Goal: Transaction & Acquisition: Download file/media

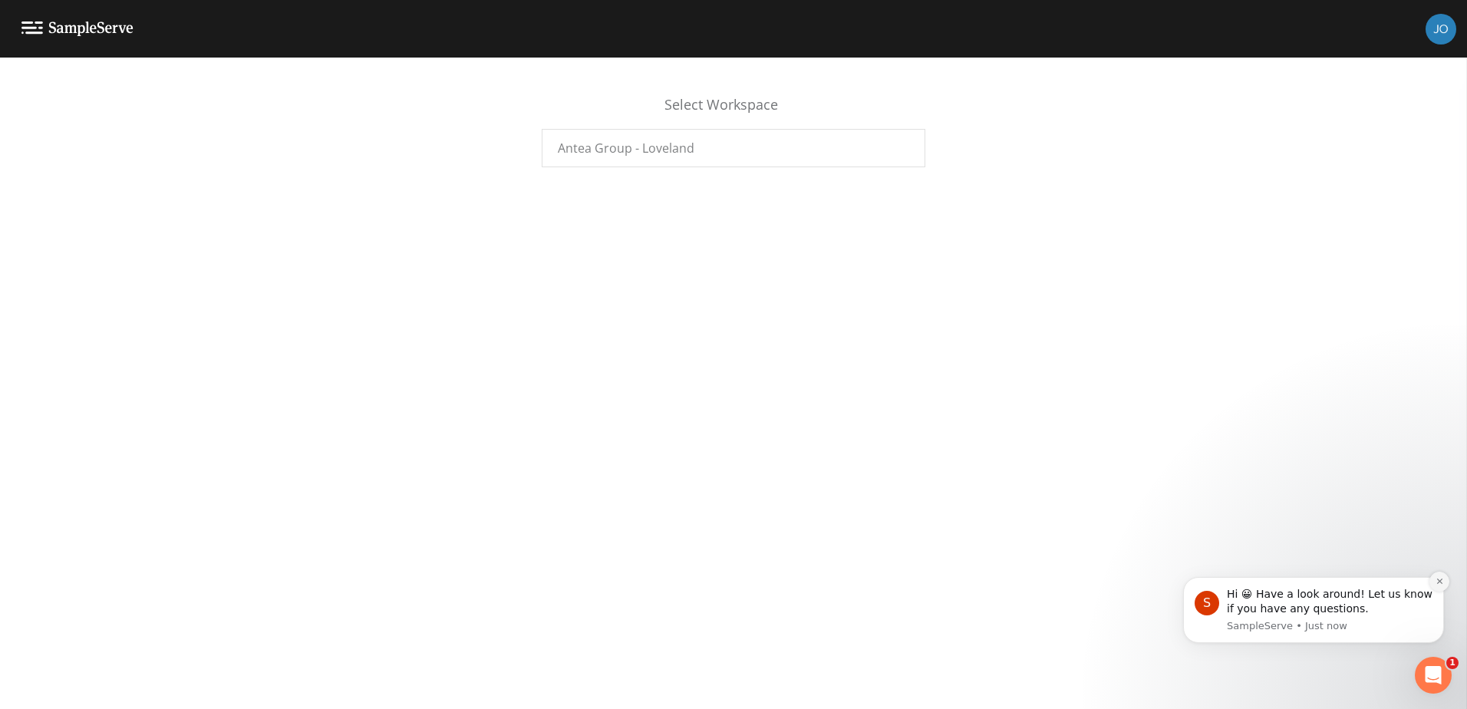
click at [1434, 584] on button "Dismiss notification" at bounding box center [1439, 581] width 20 height 20
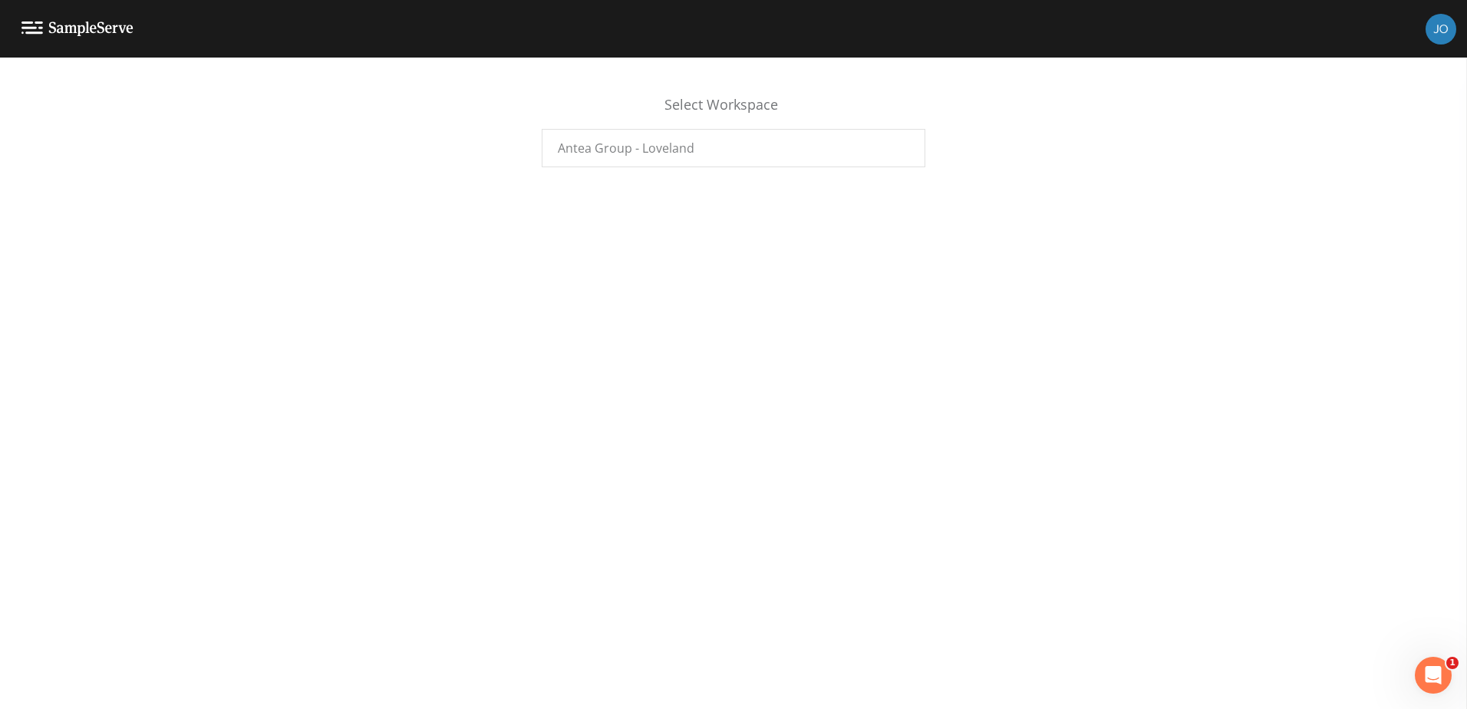
click at [731, 331] on div "Select Workspace Antea Group - Loveland" at bounding box center [733, 383] width 1467 height 651
click at [611, 148] on span "Antea Group - Loveland" at bounding box center [626, 148] width 137 height 18
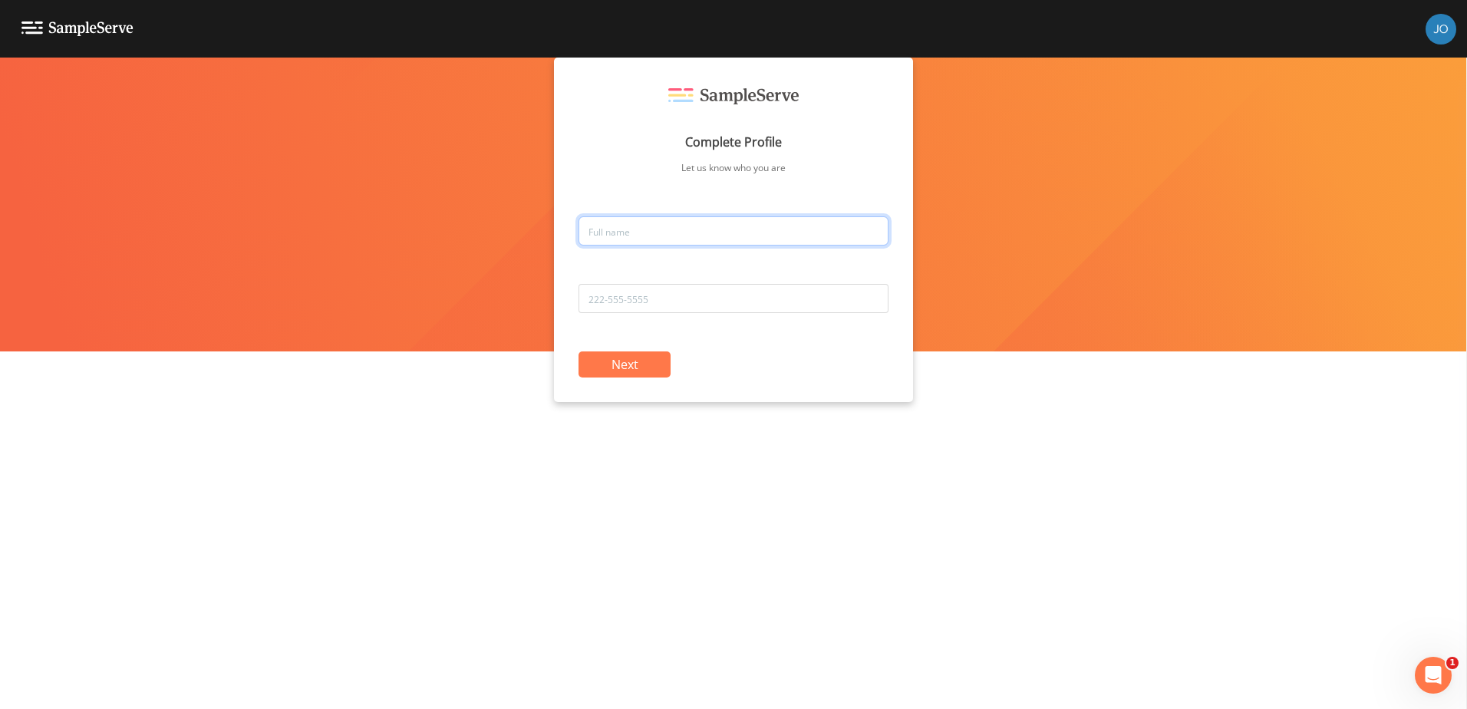
drag, startPoint x: 716, startPoint y: 222, endPoint x: 736, endPoint y: 224, distance: 19.3
click at [716, 222] on input "text" at bounding box center [733, 230] width 310 height 29
type input "[PERSON_NAME]"
drag, startPoint x: 665, startPoint y: 229, endPoint x: 356, endPoint y: 228, distance: 309.1
click at [356, 228] on div "Complete Profile Let us know who you are [PERSON_NAME] Next" at bounding box center [733, 383] width 1467 height 651
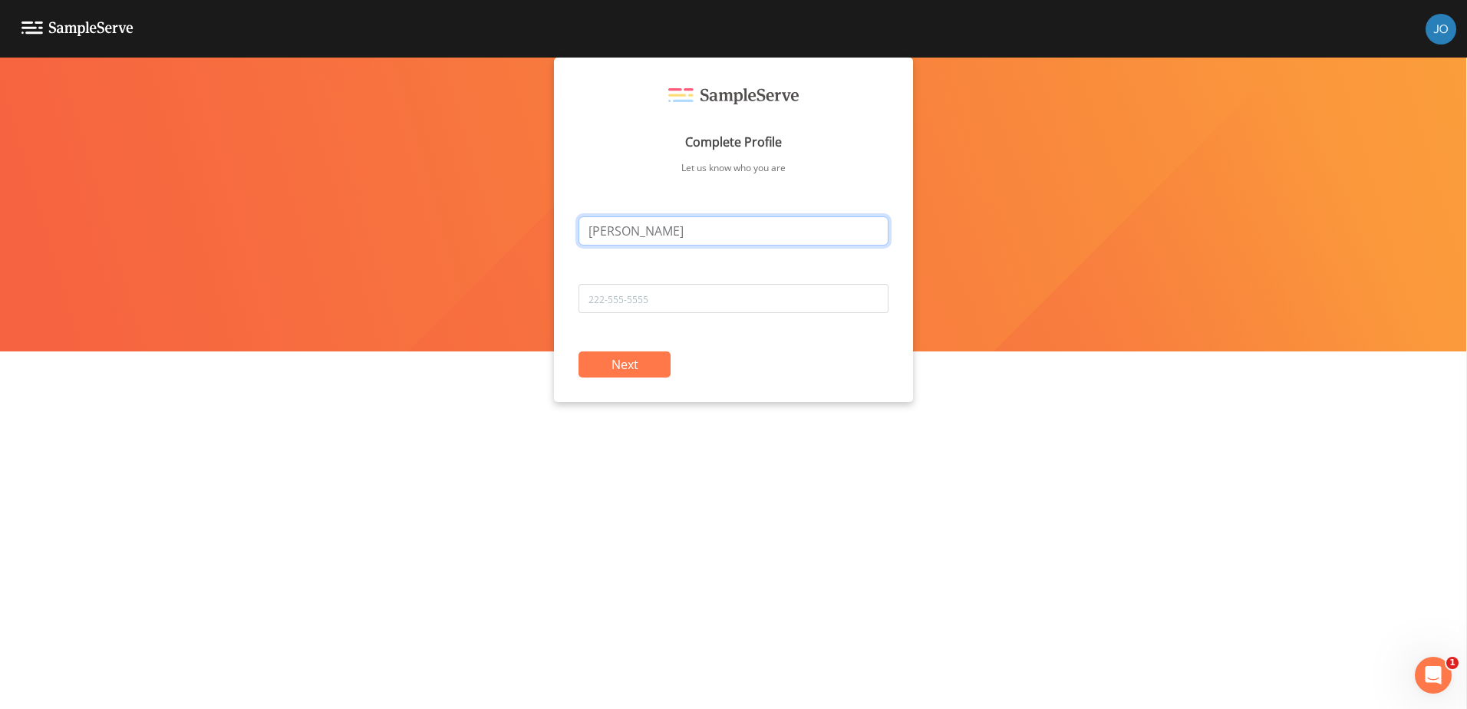
type input "[PERSON_NAME]"
type input "8324914625"
click at [624, 371] on button "Next" at bounding box center [624, 364] width 92 height 26
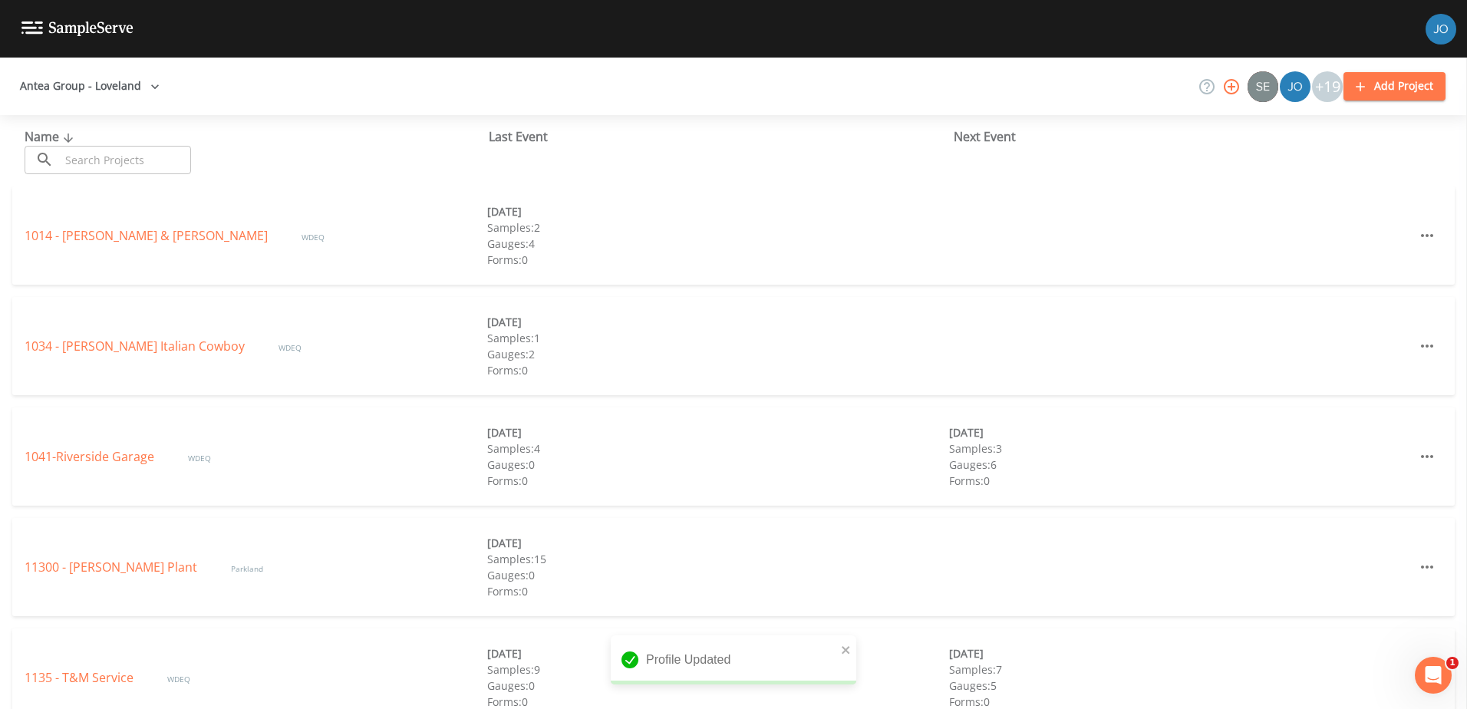
click at [1431, 34] on img at bounding box center [1440, 29] width 31 height 31
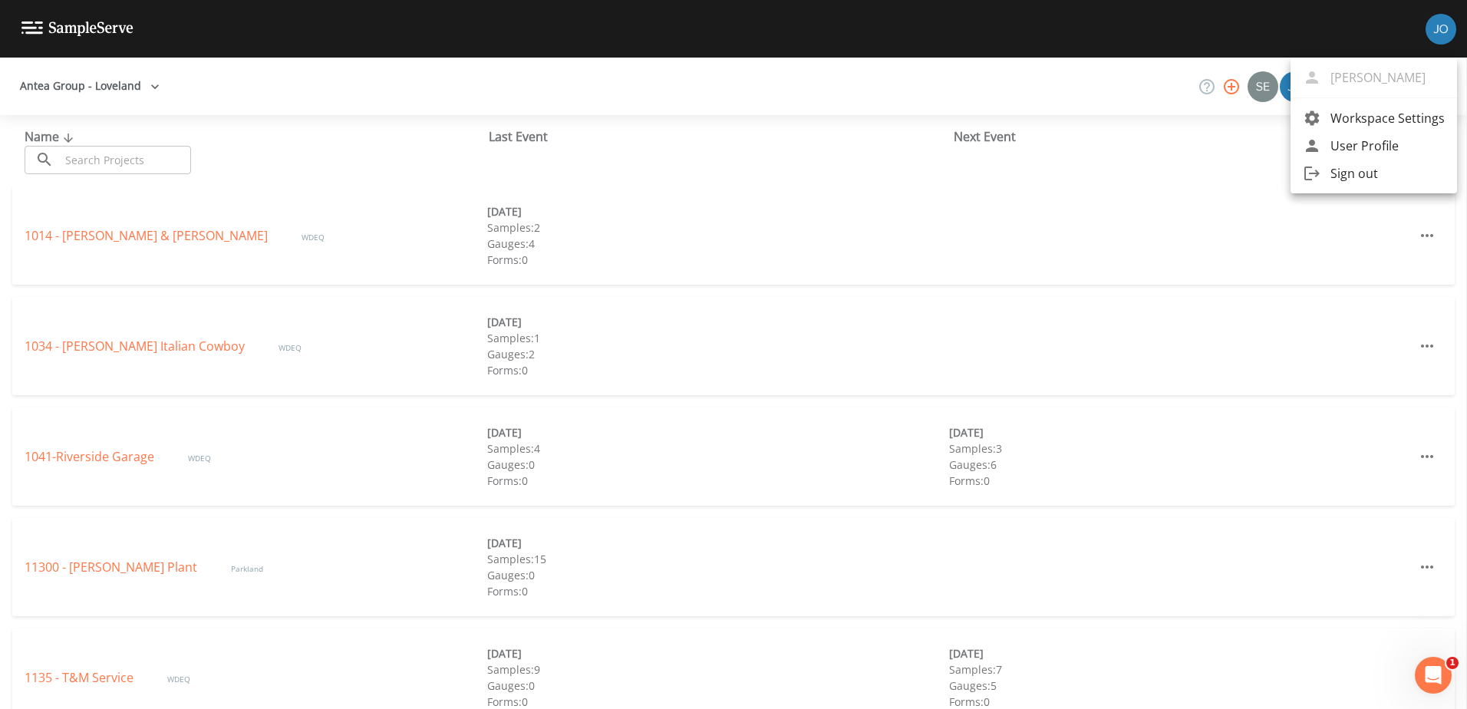
click at [83, 85] on div at bounding box center [733, 354] width 1467 height 709
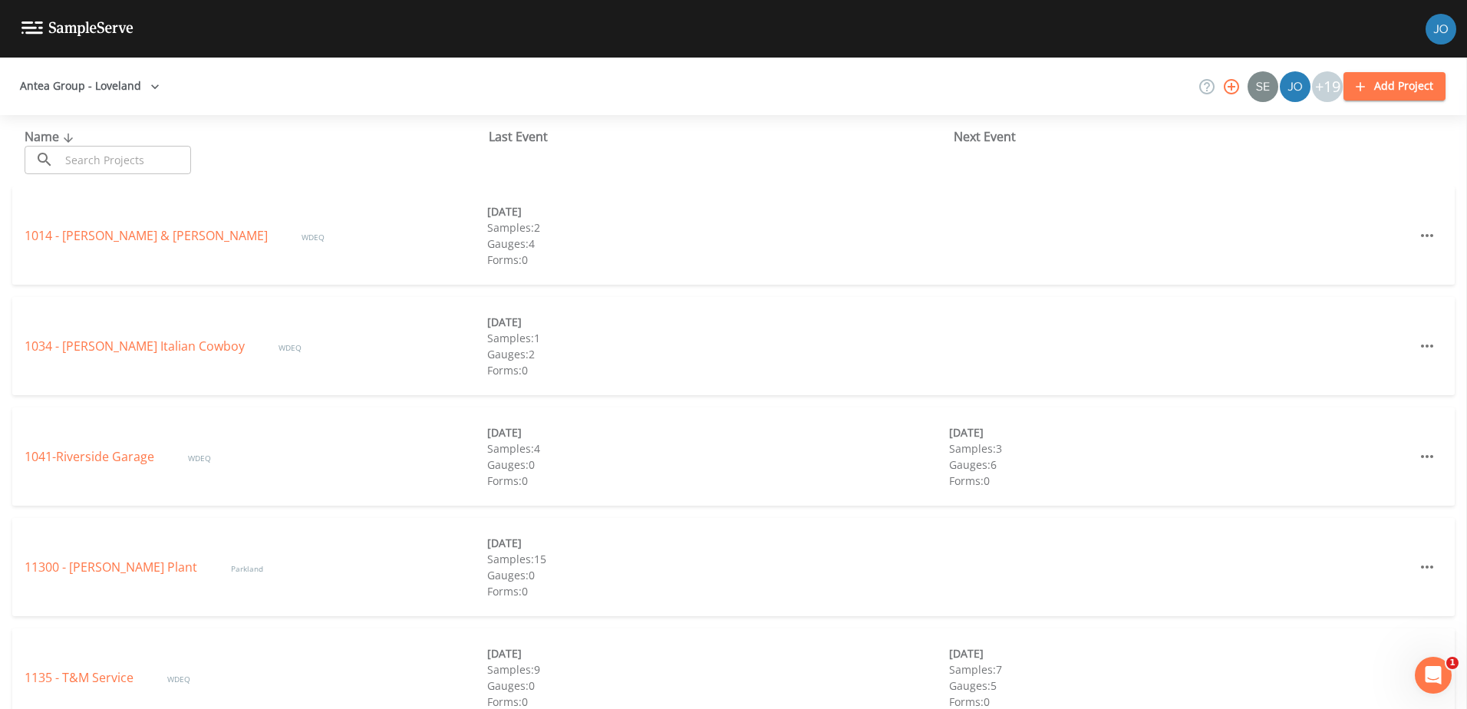
click at [120, 87] on button "Antea Group - Loveland" at bounding box center [90, 86] width 152 height 28
drag, startPoint x: 364, startPoint y: 77, endPoint x: 111, endPoint y: 44, distance: 254.5
click at [364, 77] on div at bounding box center [733, 354] width 1467 height 709
click at [22, 22] on img at bounding box center [77, 28] width 112 height 15
click at [32, 23] on img at bounding box center [77, 28] width 112 height 15
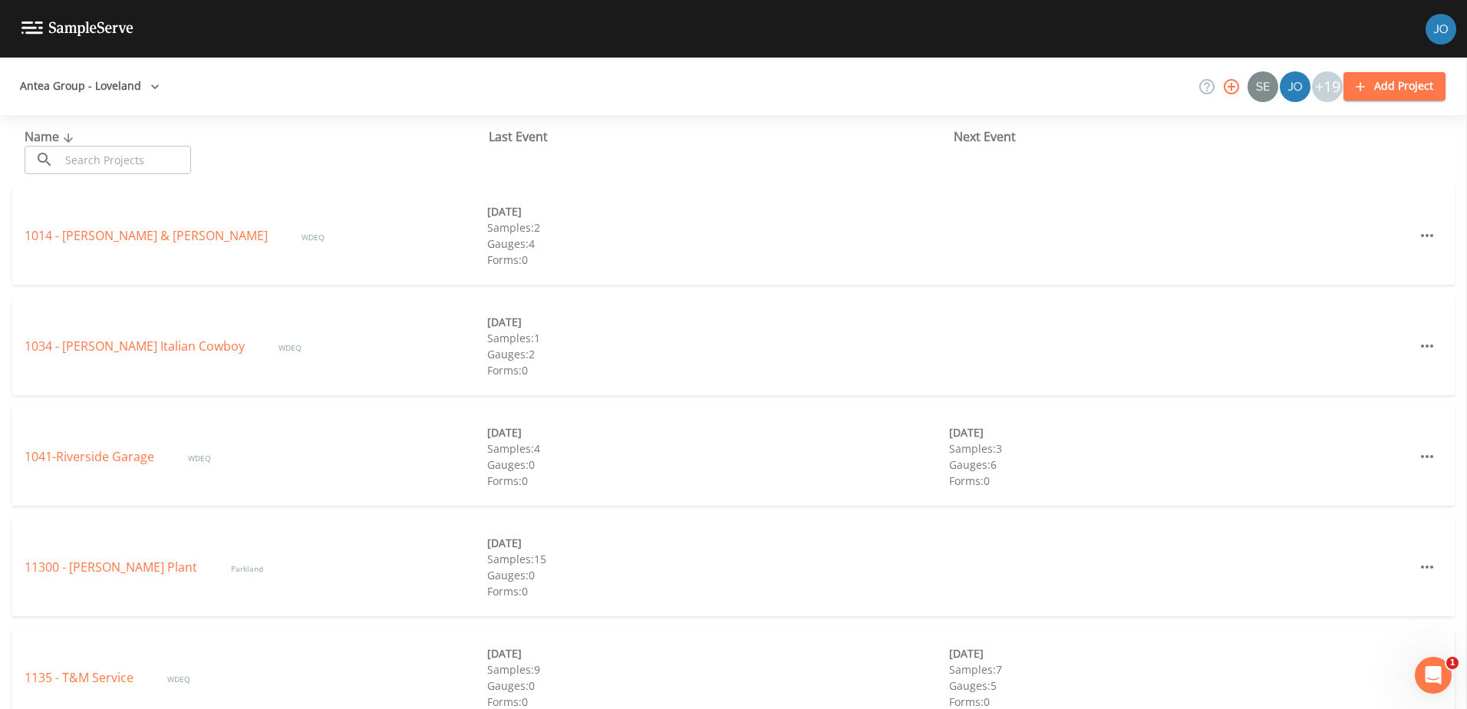
click at [32, 23] on img at bounding box center [77, 28] width 112 height 15
click at [1330, 83] on div "+19" at bounding box center [1327, 86] width 31 height 31
click at [1202, 80] on icon at bounding box center [1206, 86] width 18 height 18
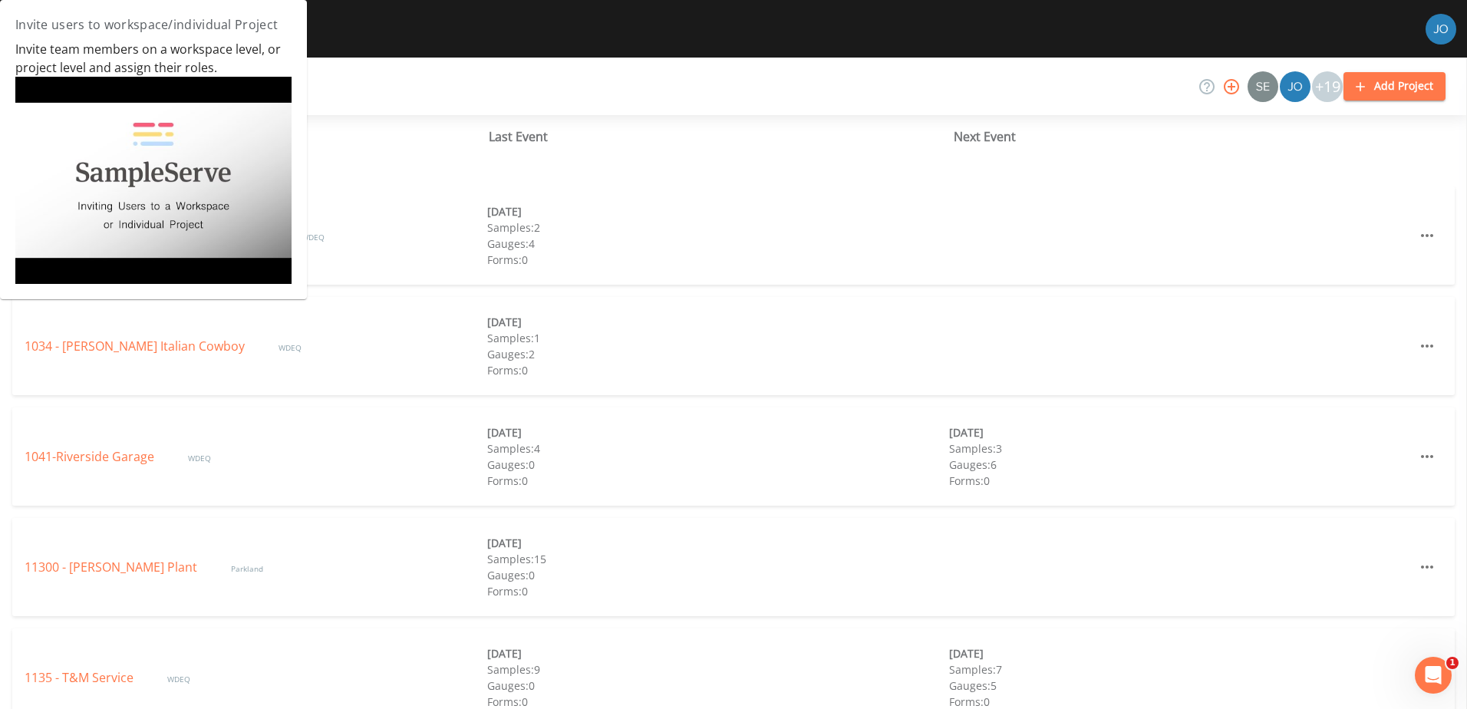
click at [161, 185] on img at bounding box center [153, 180] width 276 height 207
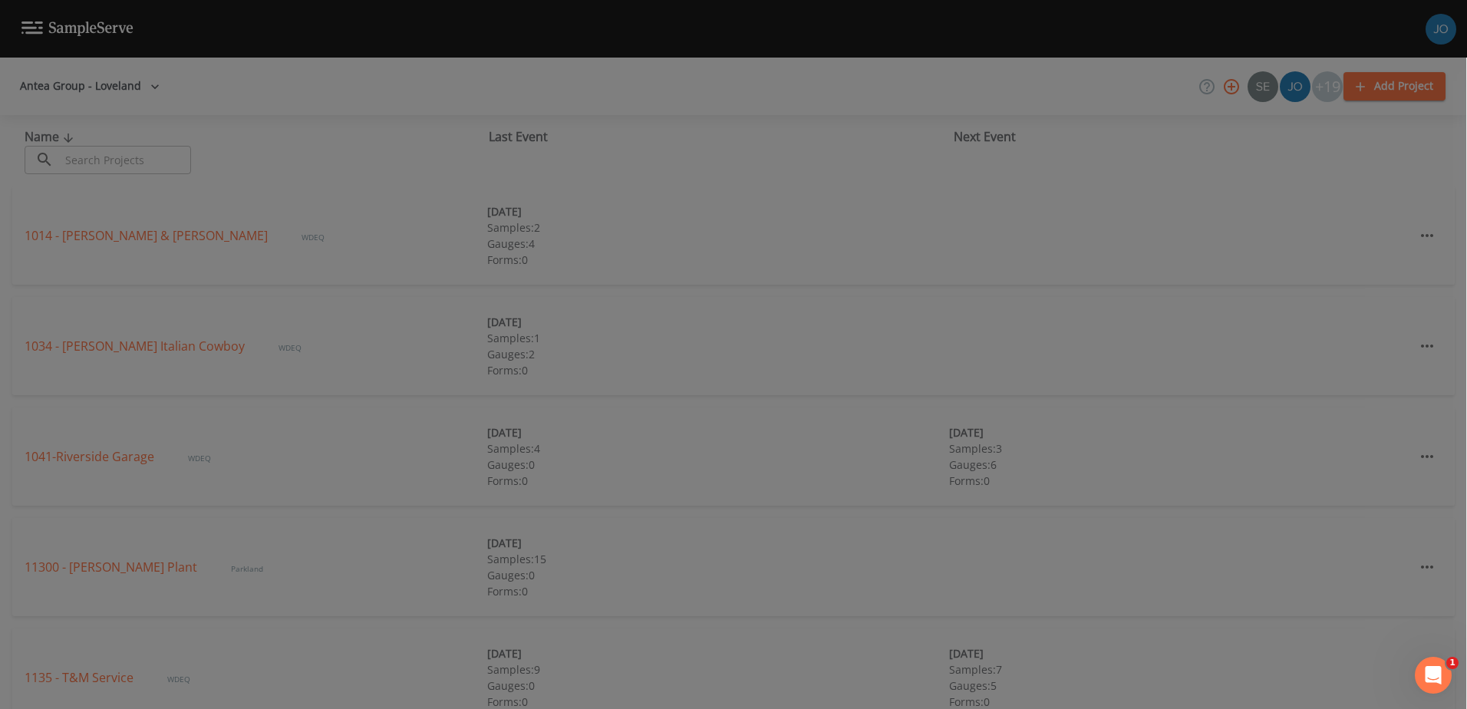
click at [1220, 144] on div at bounding box center [733, 354] width 1467 height 709
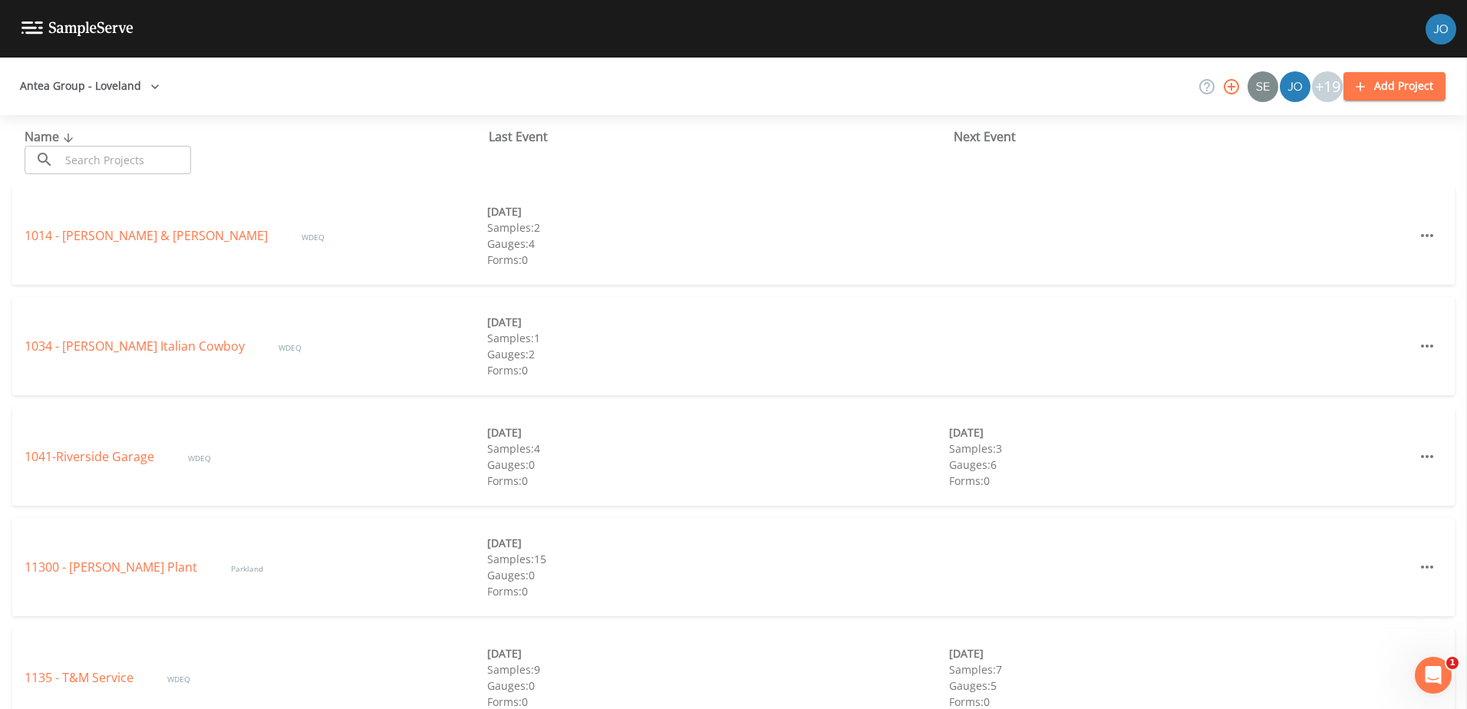
click at [1326, 84] on div "+19" at bounding box center [1327, 86] width 31 height 31
click at [1289, 81] on img "Josh Watzak" at bounding box center [1295, 86] width 31 height 31
click at [1336, 81] on div "+19" at bounding box center [1327, 86] width 31 height 31
click at [301, 234] on span "WDEQ" at bounding box center [312, 237] width 23 height 11
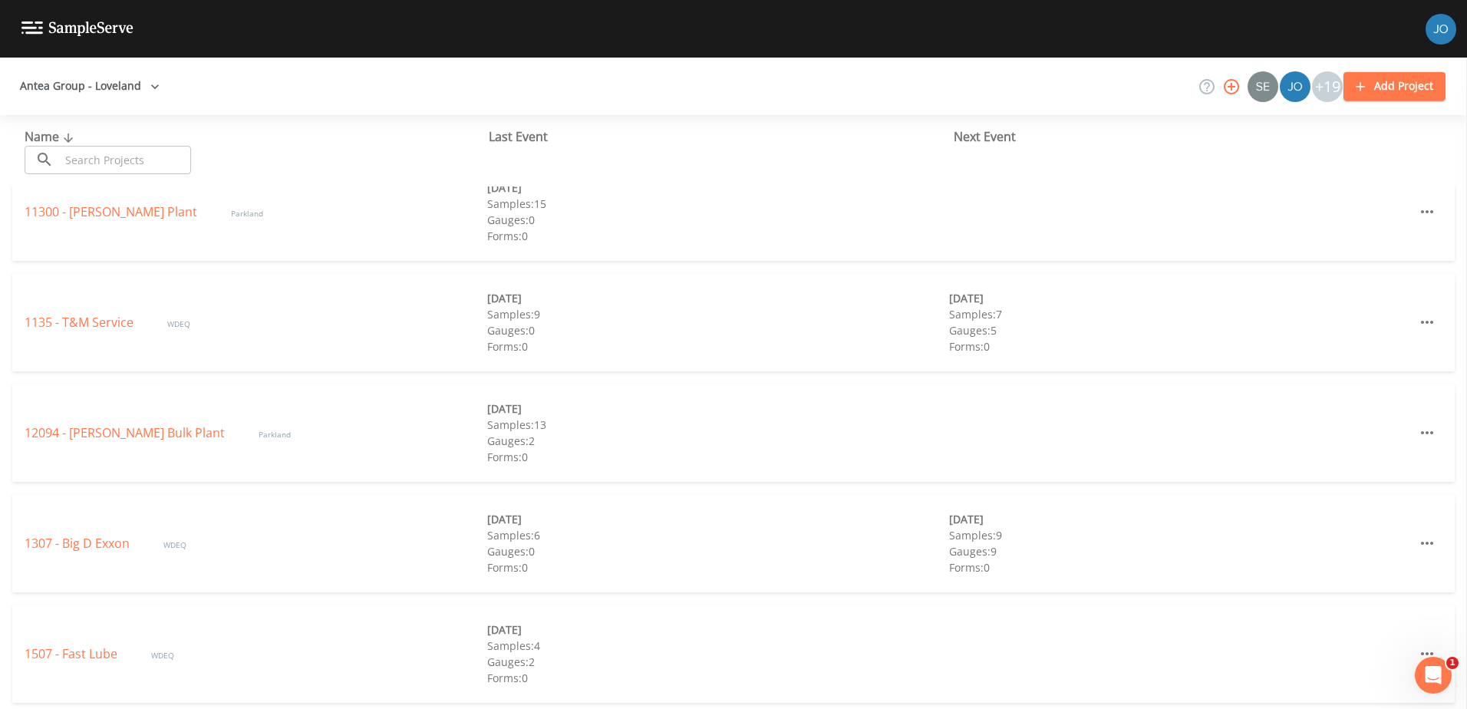
scroll to position [153, 0]
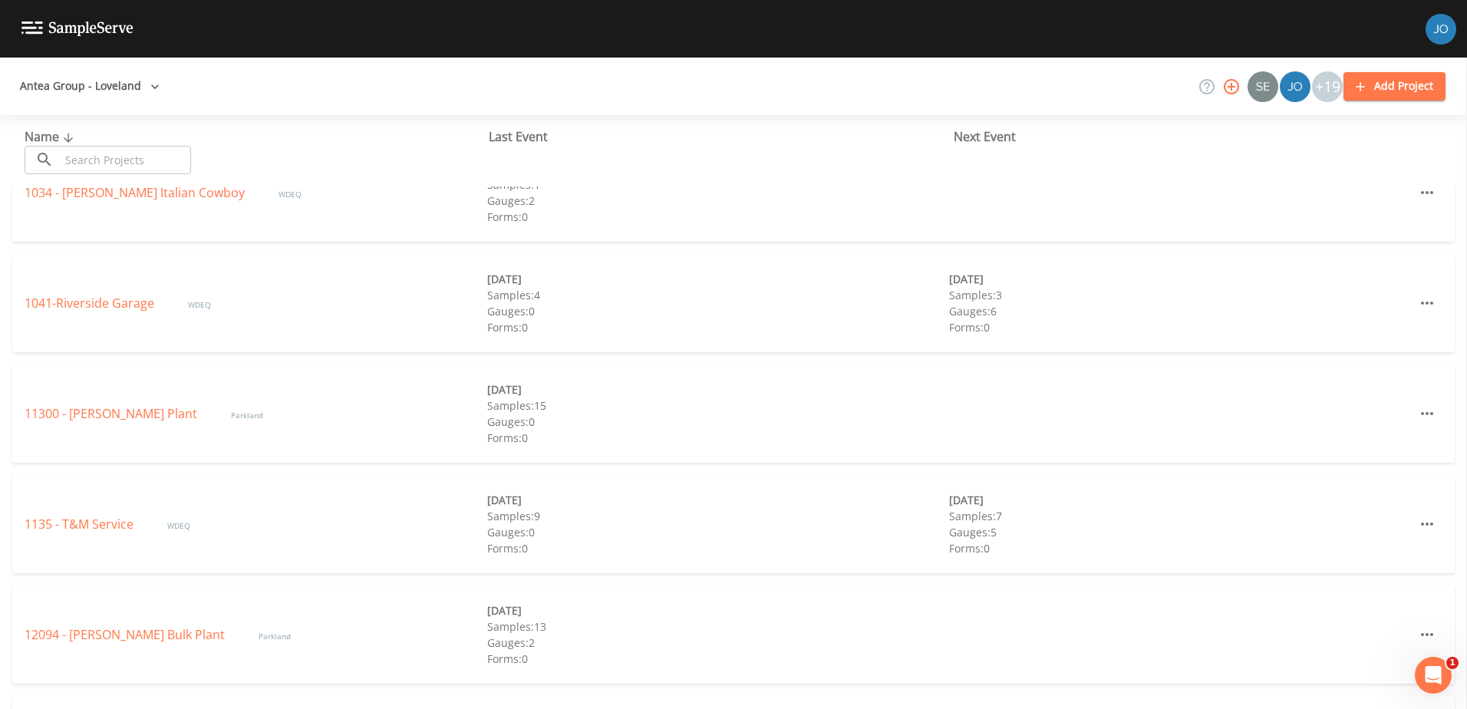
click at [110, 526] on link "1135 - T&M Service" at bounding box center [81, 523] width 112 height 17
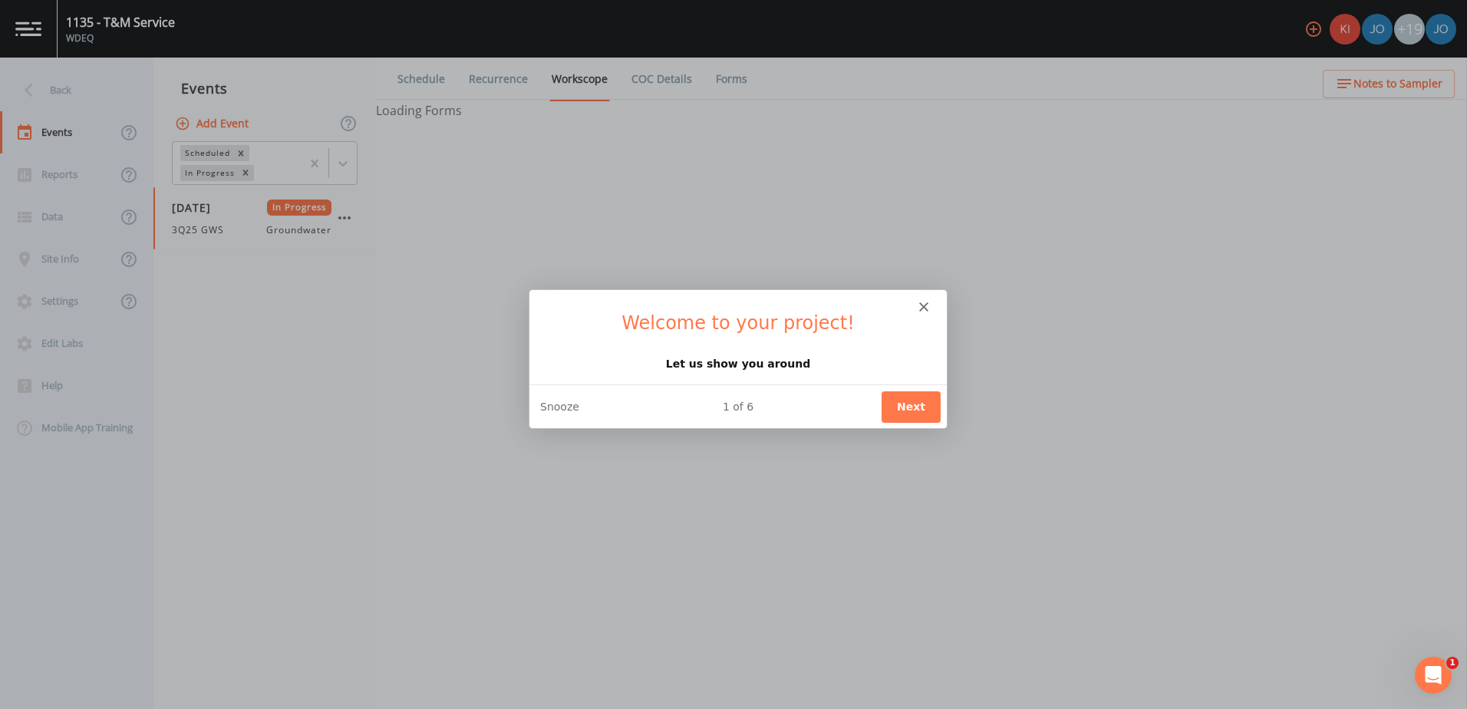
select select "0b1af911-289b-4d7b-9fdf-156f6d27a2cf"
select select "4f082be6-97a7-4f70-a81f-c26a4e896ad7"
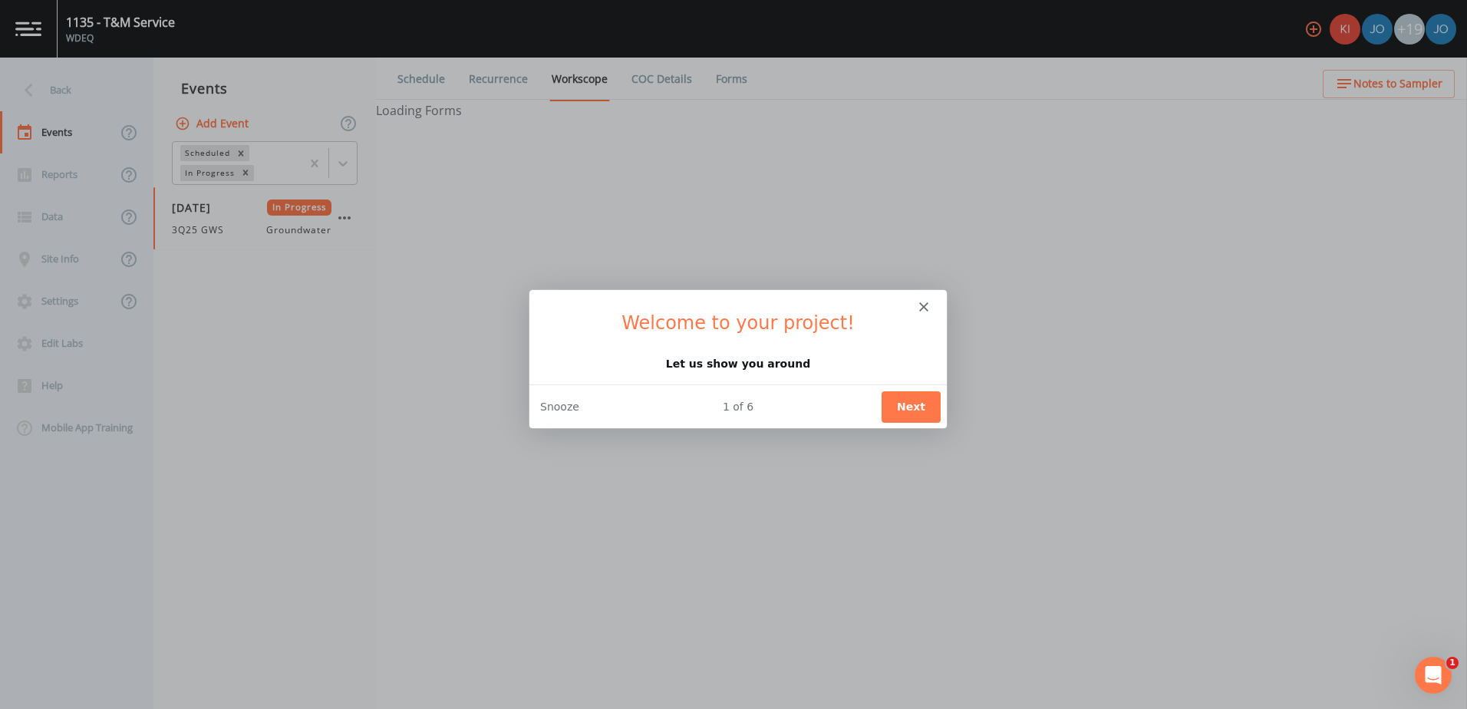
select select "7f1f1290-d46f-4c02-bf00-ad4714c54916"
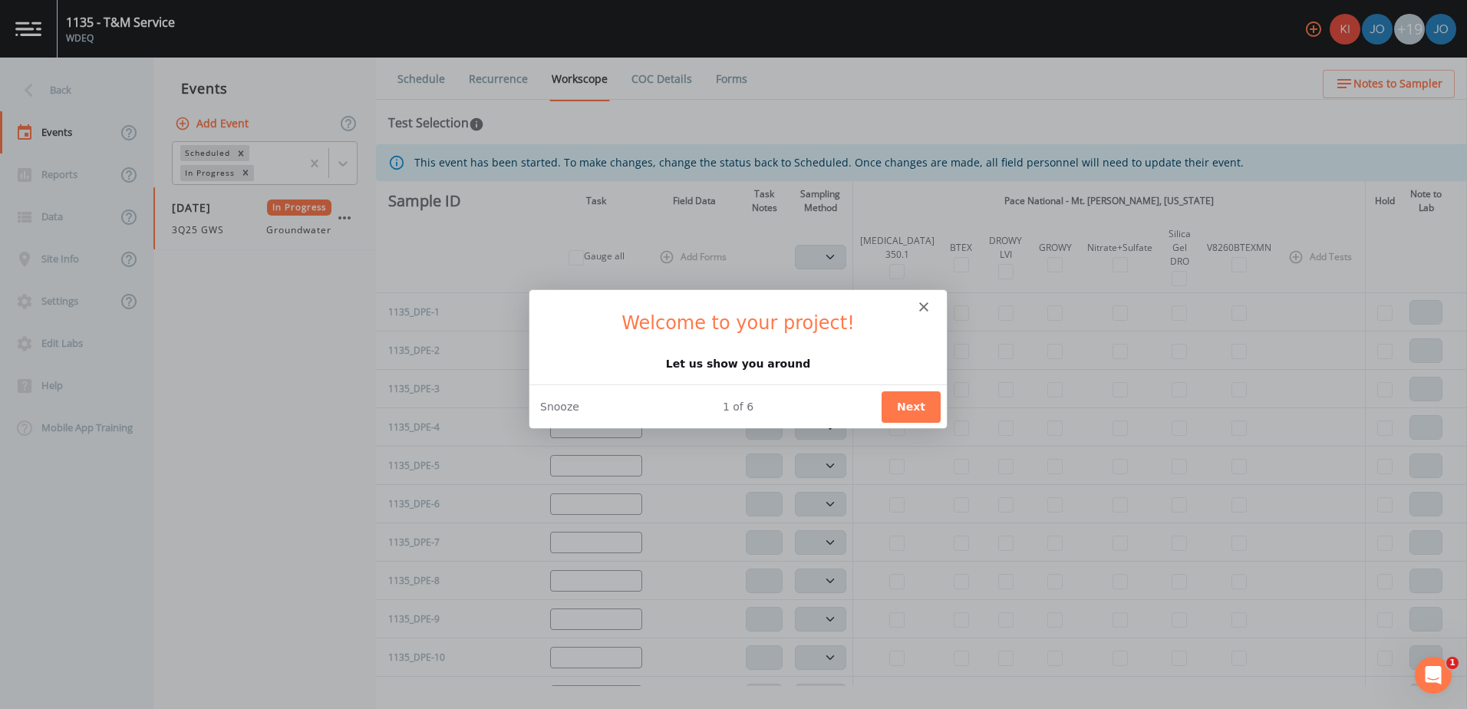
click at [916, 401] on button "Next" at bounding box center [910, 405] width 59 height 31
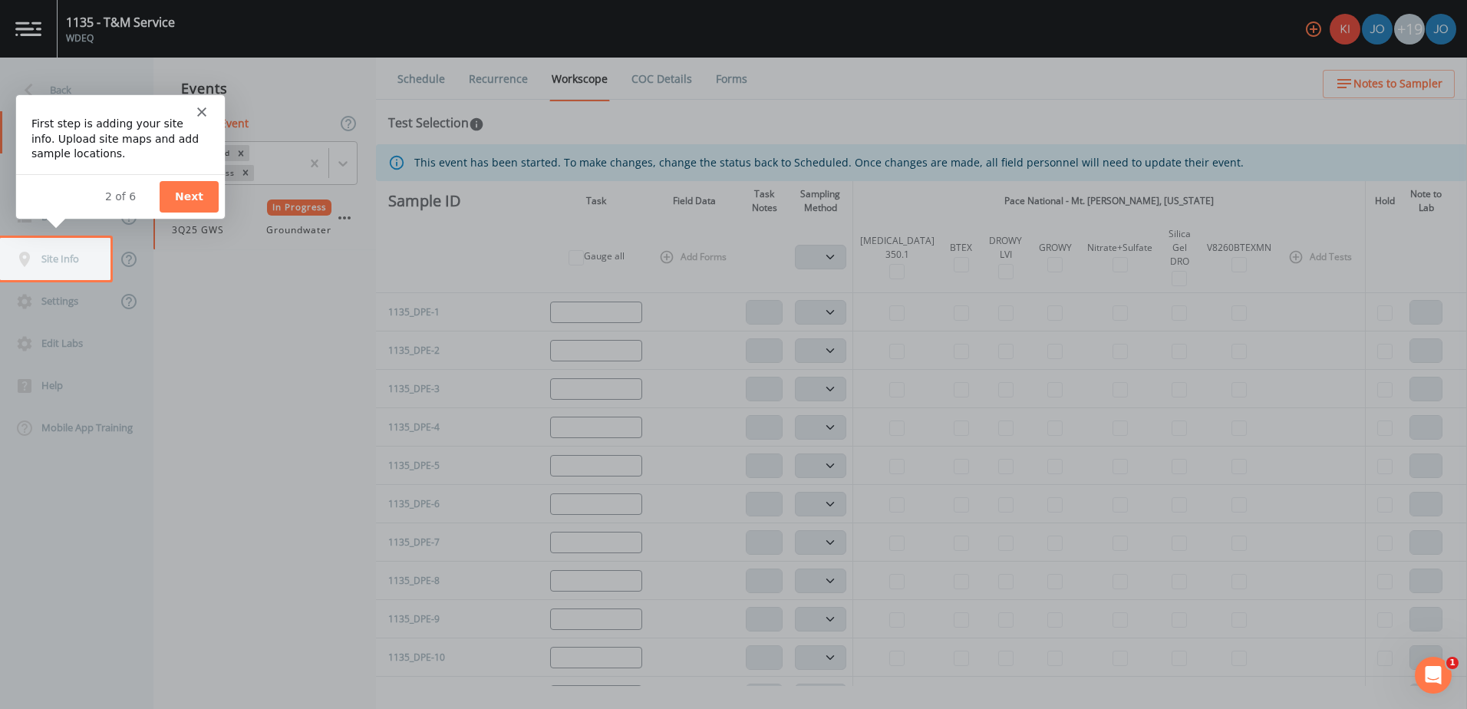
click at [177, 208] on button "Next" at bounding box center [188, 195] width 59 height 31
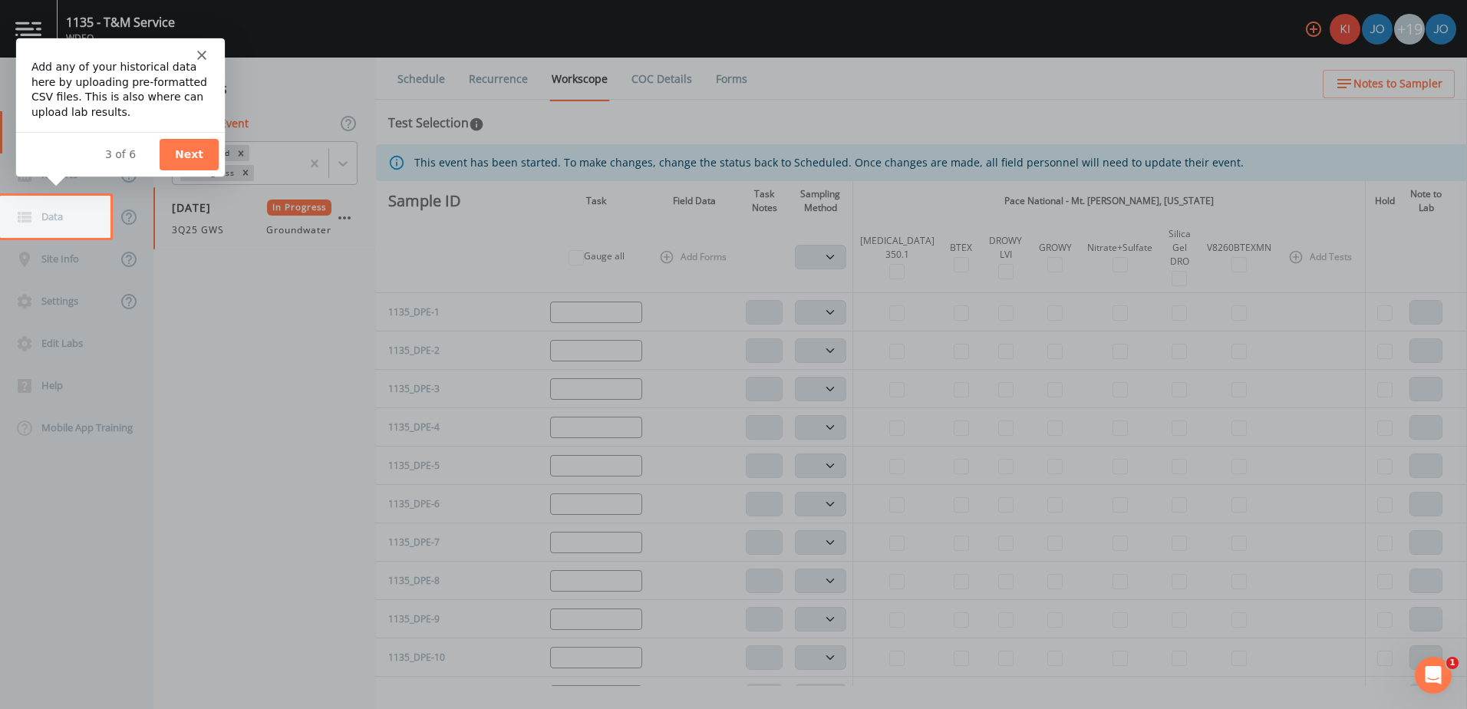
click at [189, 153] on button "Next" at bounding box center [188, 152] width 59 height 31
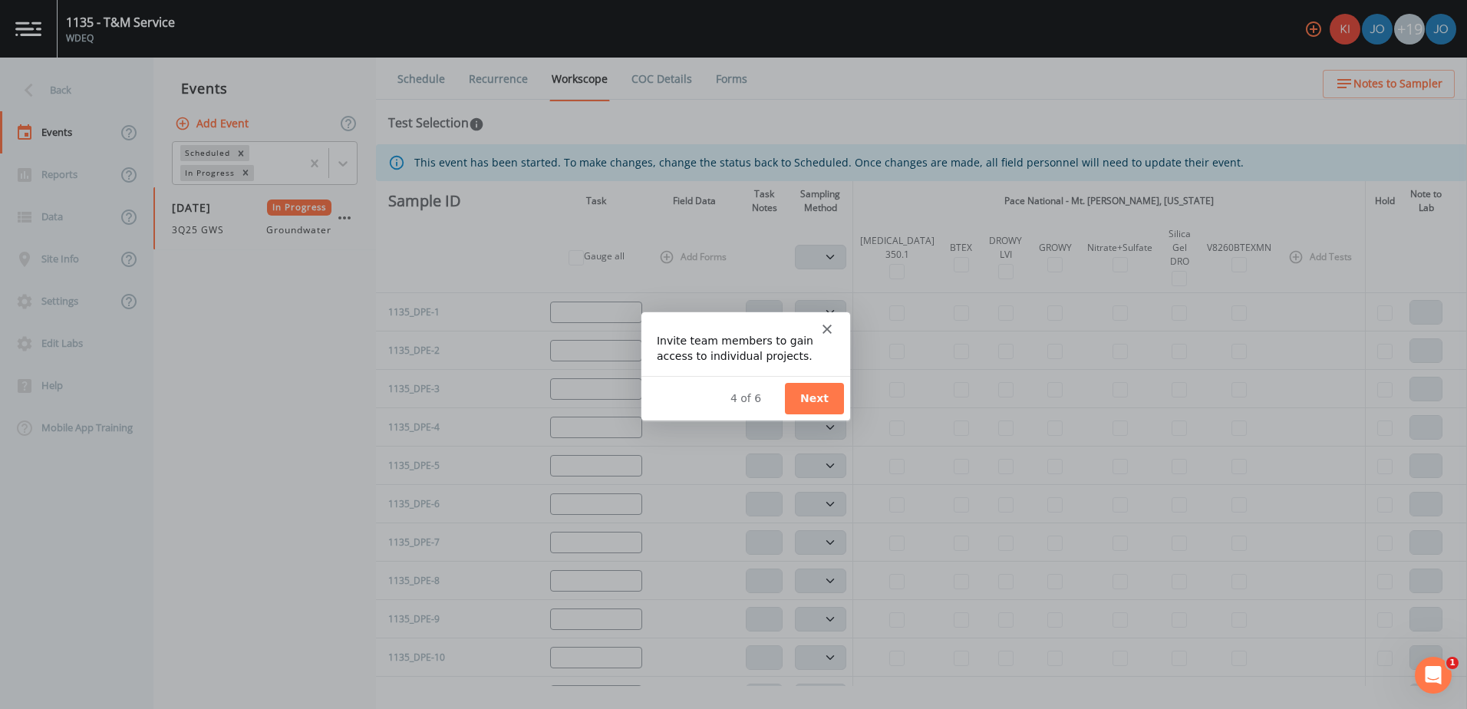
click at [800, 396] on button "Next" at bounding box center [813, 397] width 59 height 31
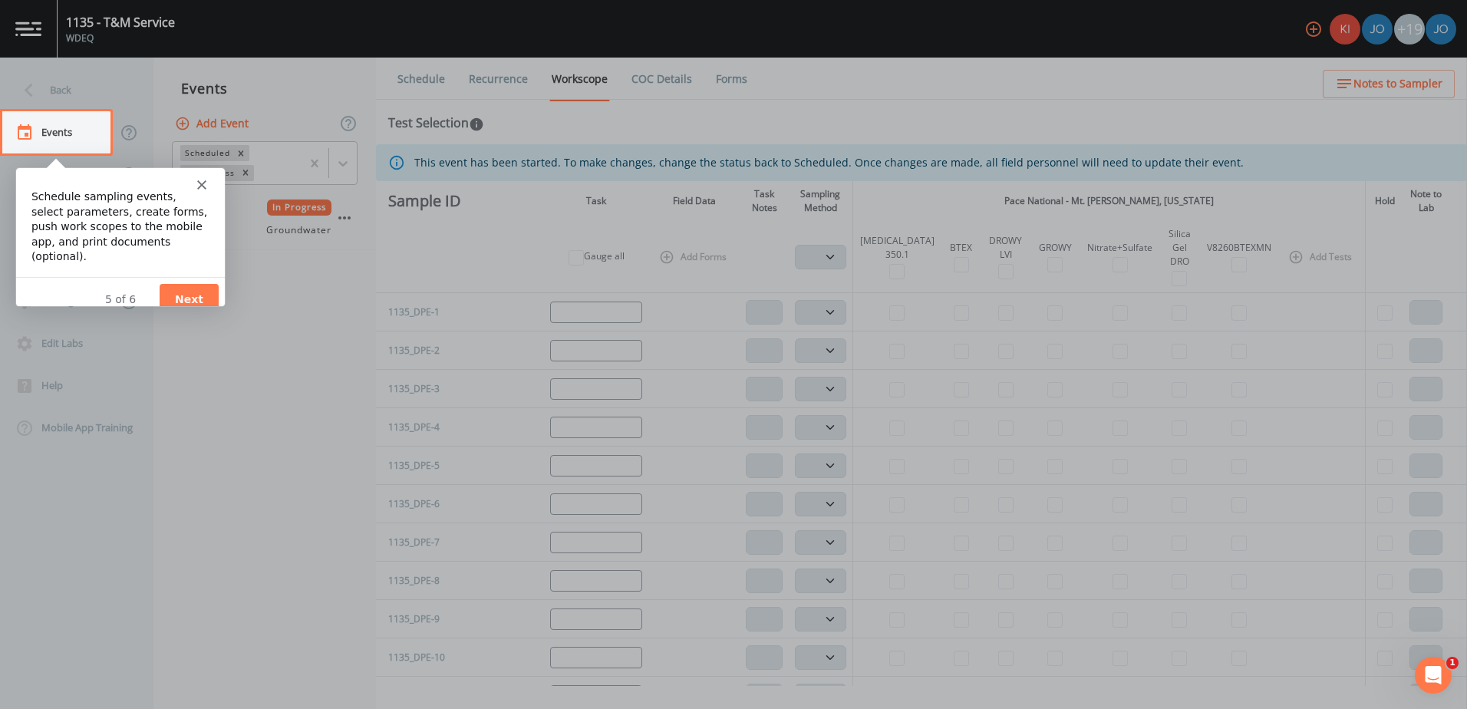
click at [211, 291] on button "Next" at bounding box center [188, 298] width 59 height 31
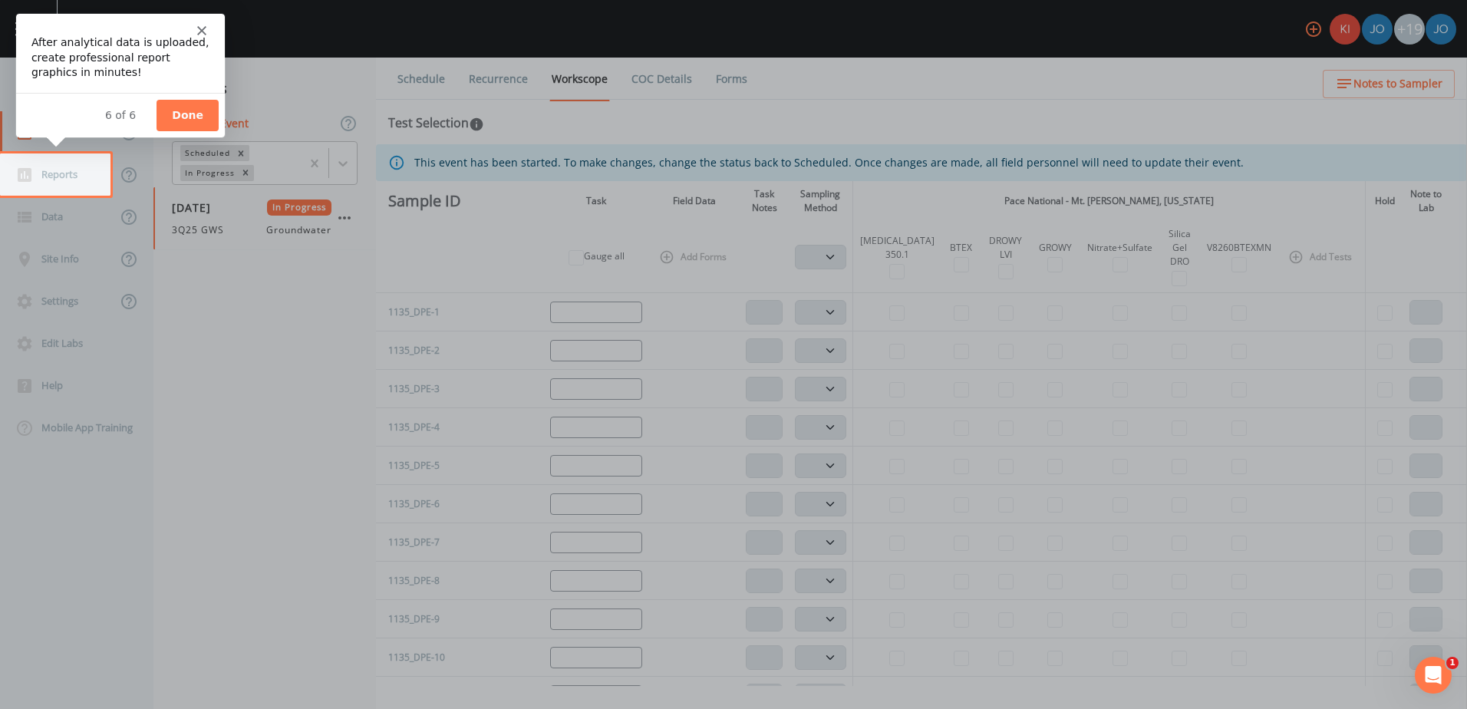
click at [179, 124] on button "Done" at bounding box center [187, 114] width 62 height 31
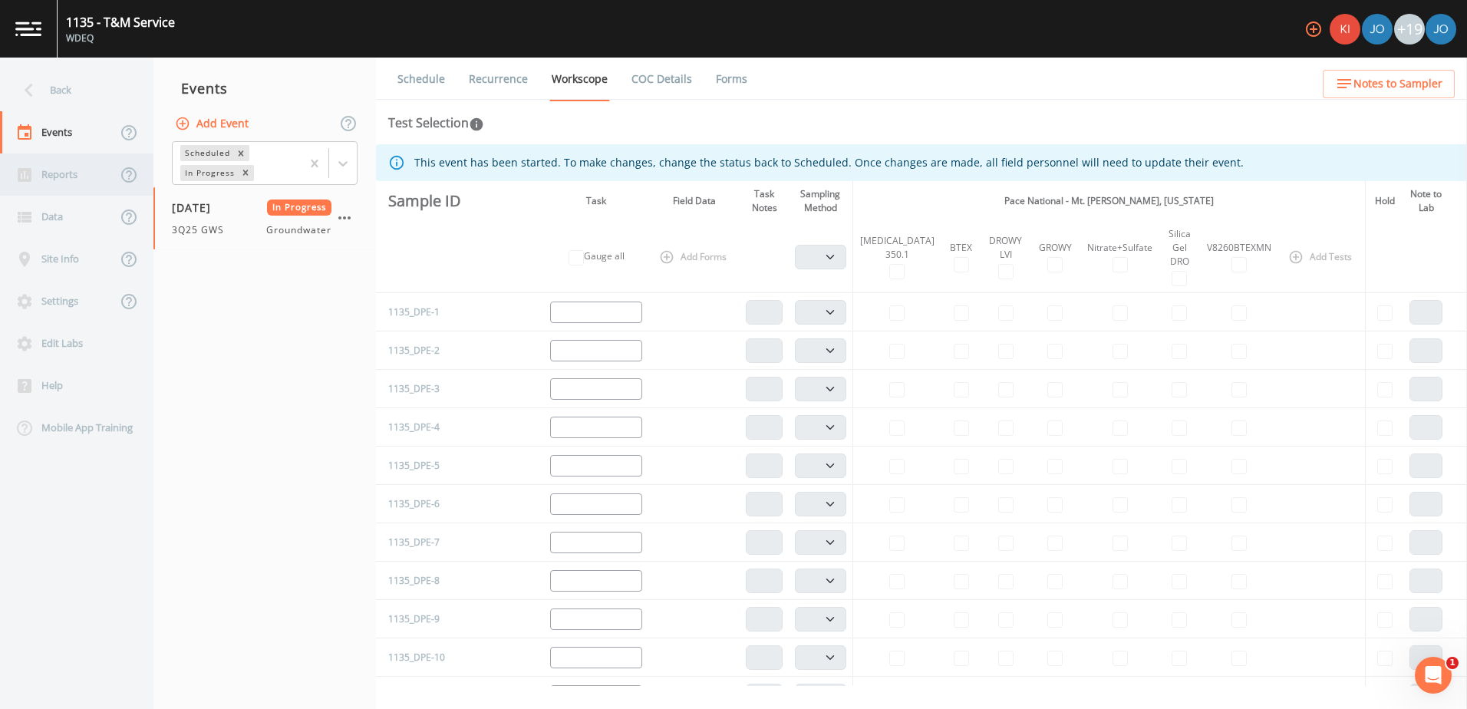
click at [49, 169] on div "Reports" at bounding box center [58, 174] width 117 height 42
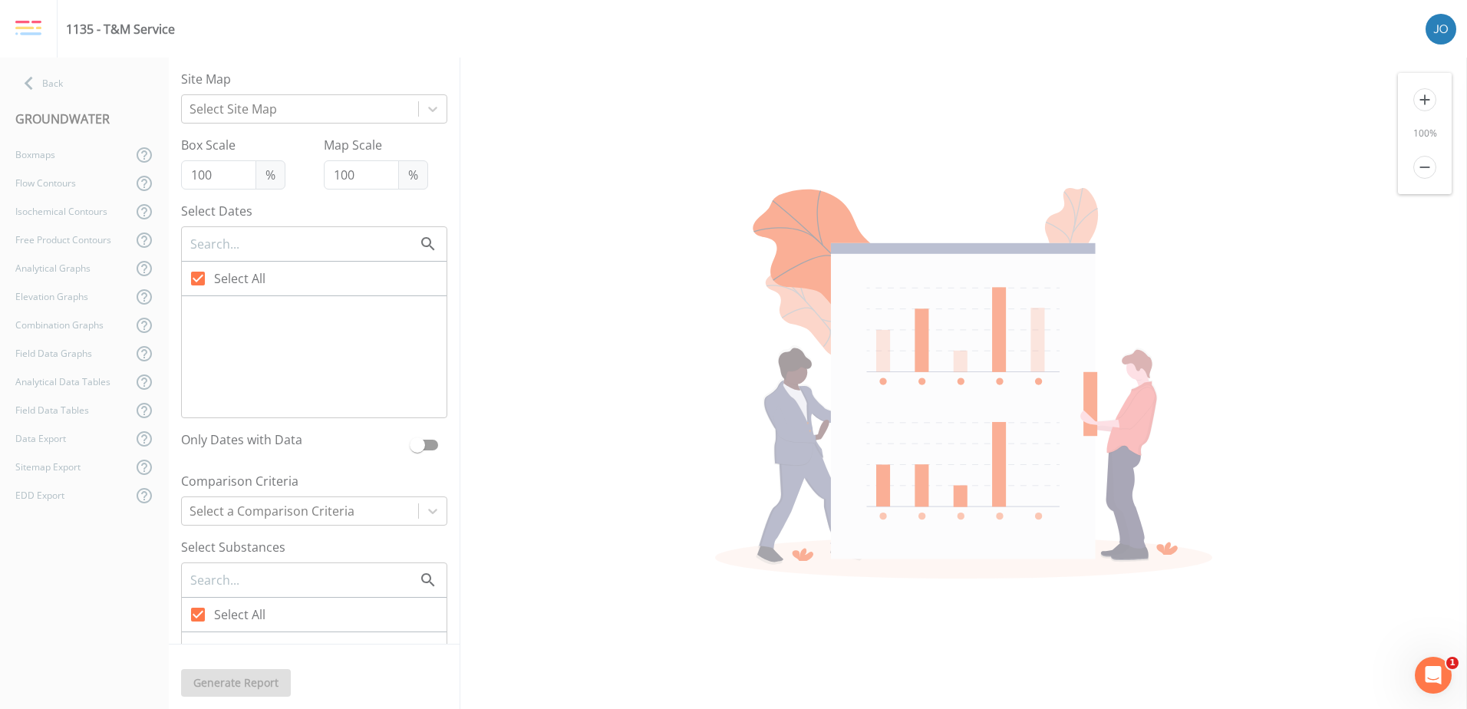
checkbox input "false"
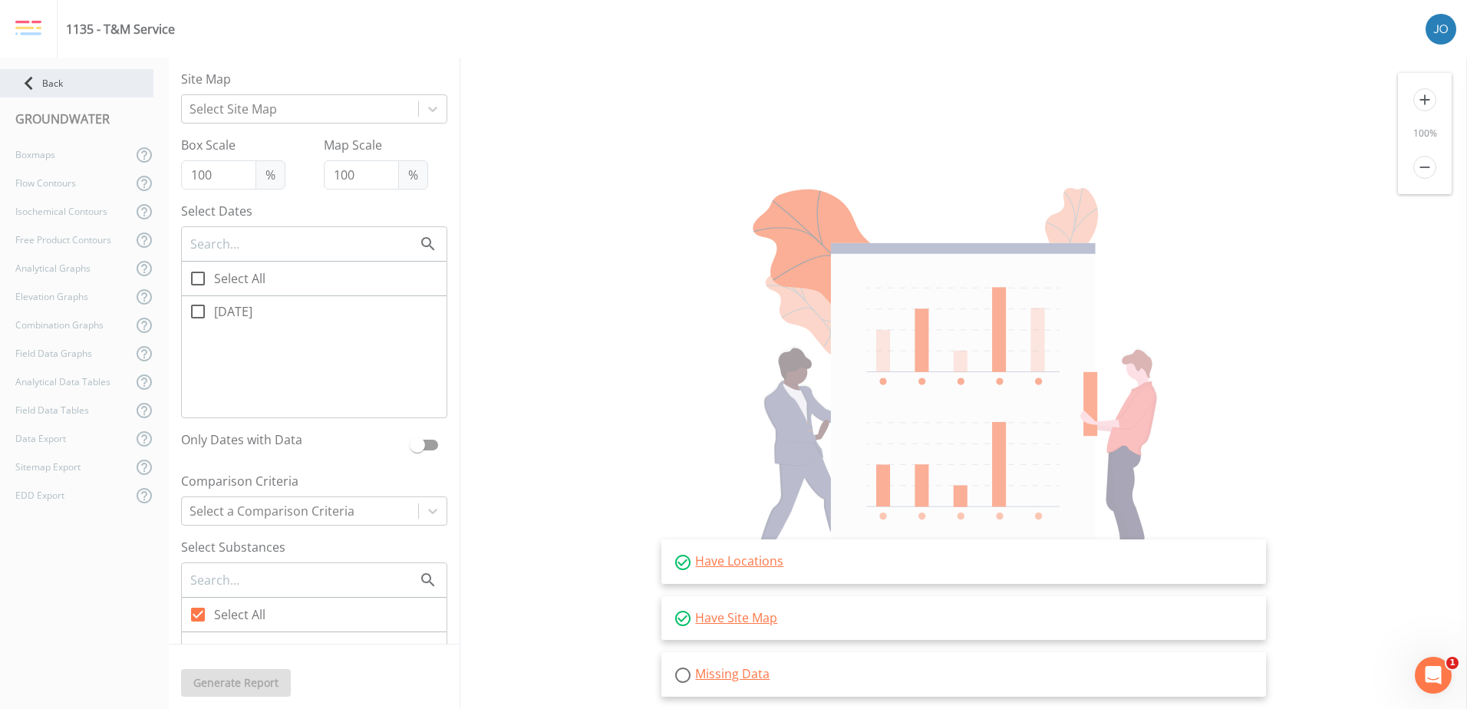
click at [28, 77] on icon at bounding box center [28, 83] width 27 height 27
select select "0b1af911-289b-4d7b-9fdf-156f6d27a2cf"
select select "4f082be6-97a7-4f70-a81f-c26a4e896ad7"
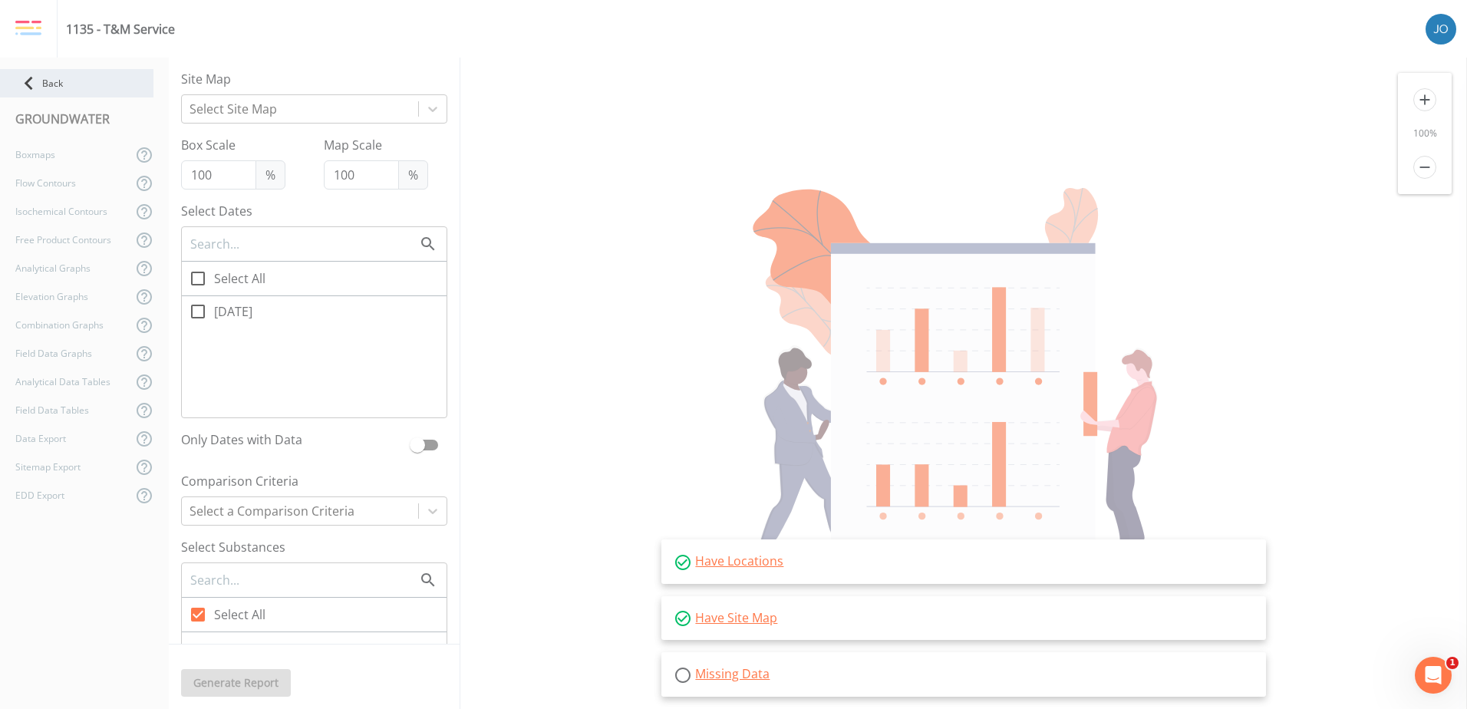
select select "4f082be6-97a7-4f70-a81f-c26a4e896ad7"
select select "7f1f1290-d46f-4c02-bf00-ad4714c54916"
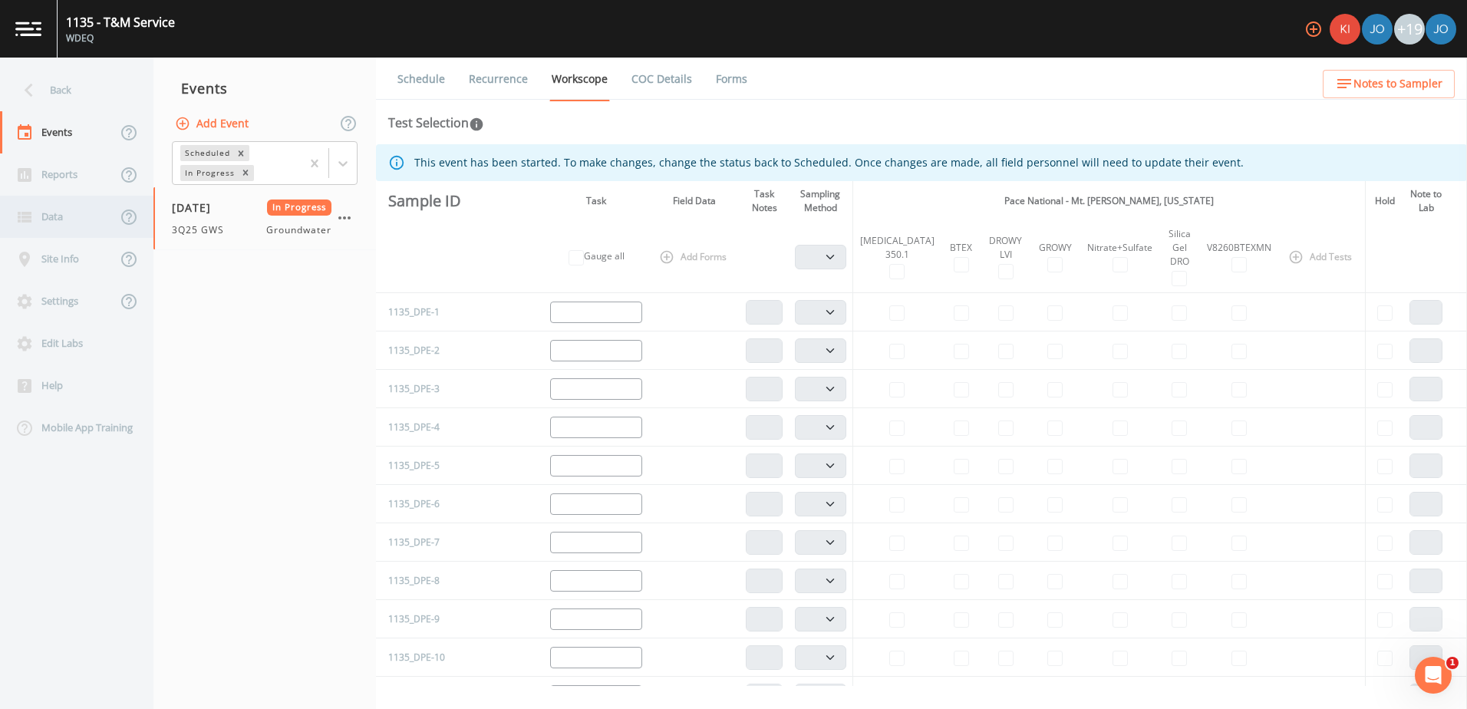
click at [61, 225] on div "Data" at bounding box center [58, 217] width 117 height 42
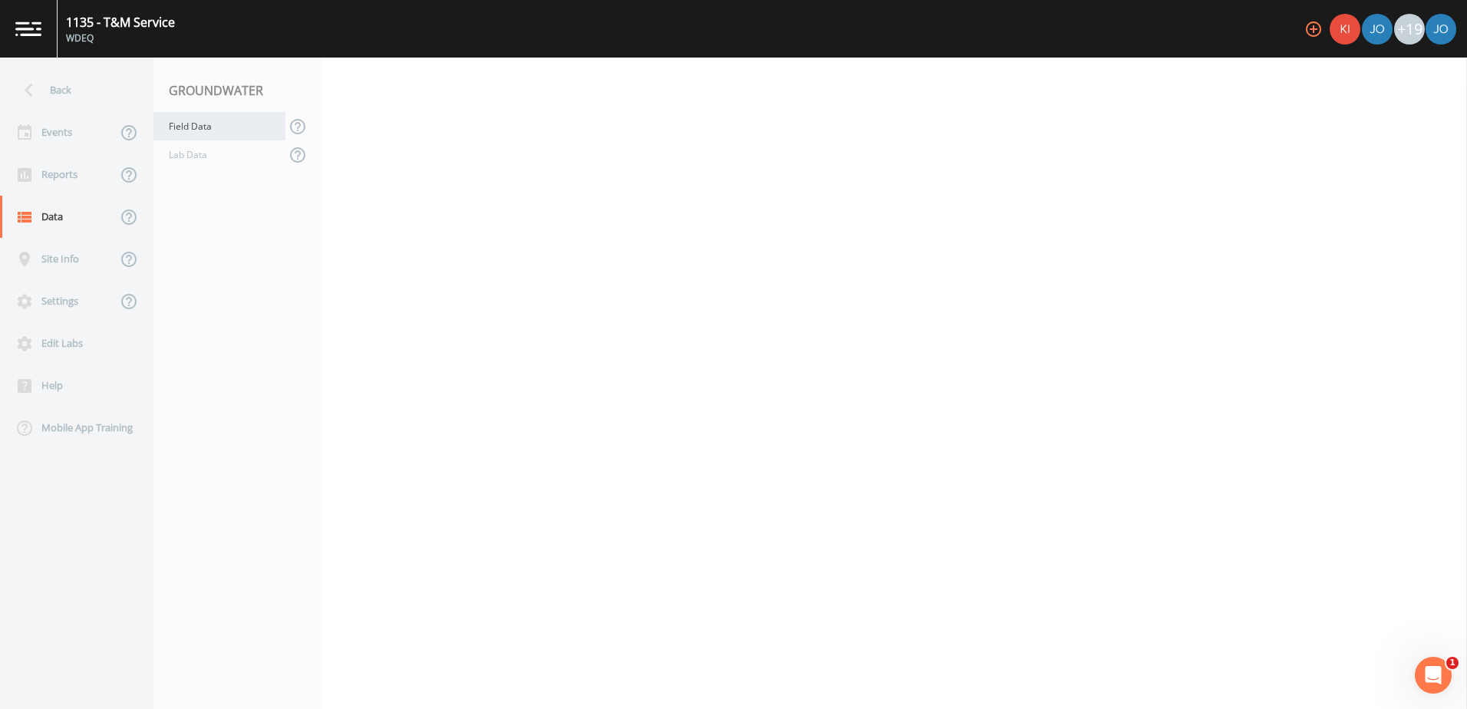
click at [212, 133] on div "Field Data" at bounding box center [219, 126] width 132 height 28
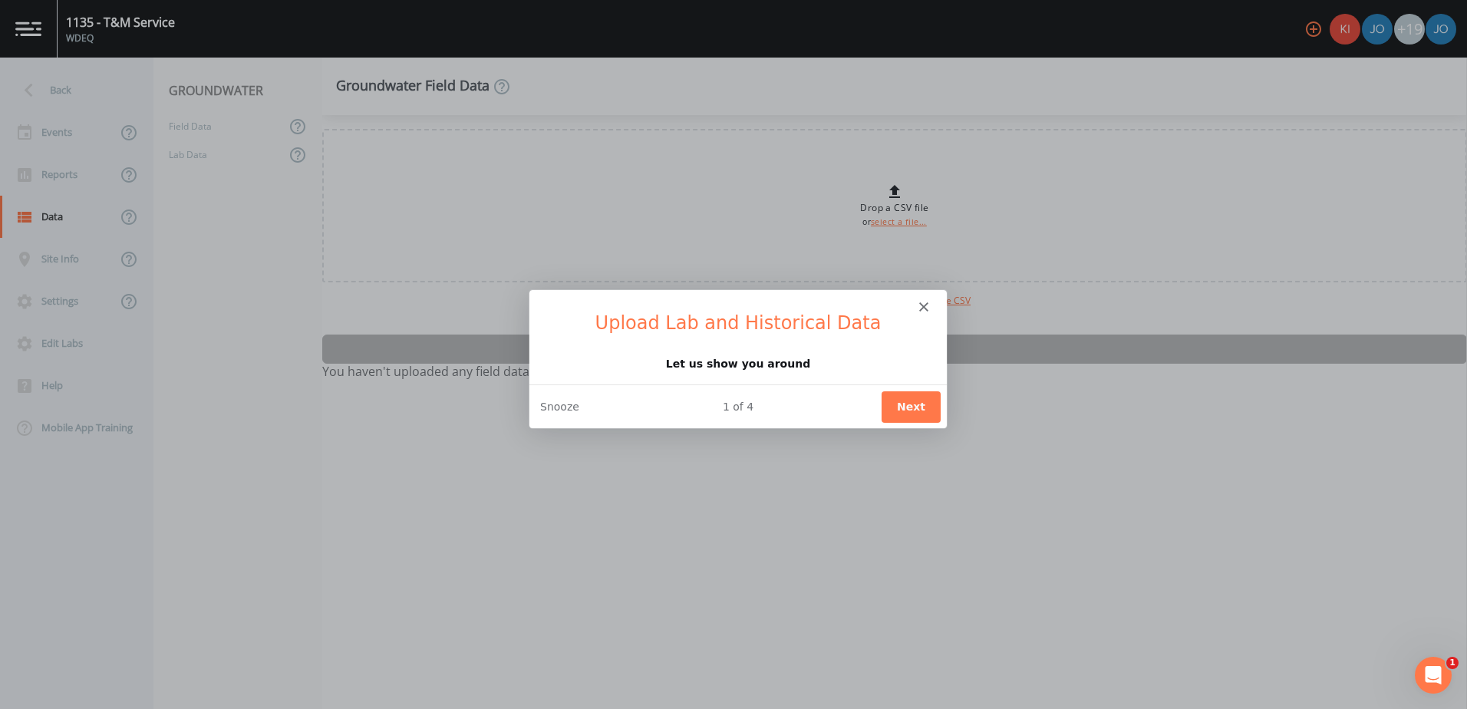
click at [921, 302] on polygon "Close" at bounding box center [922, 305] width 9 height 9
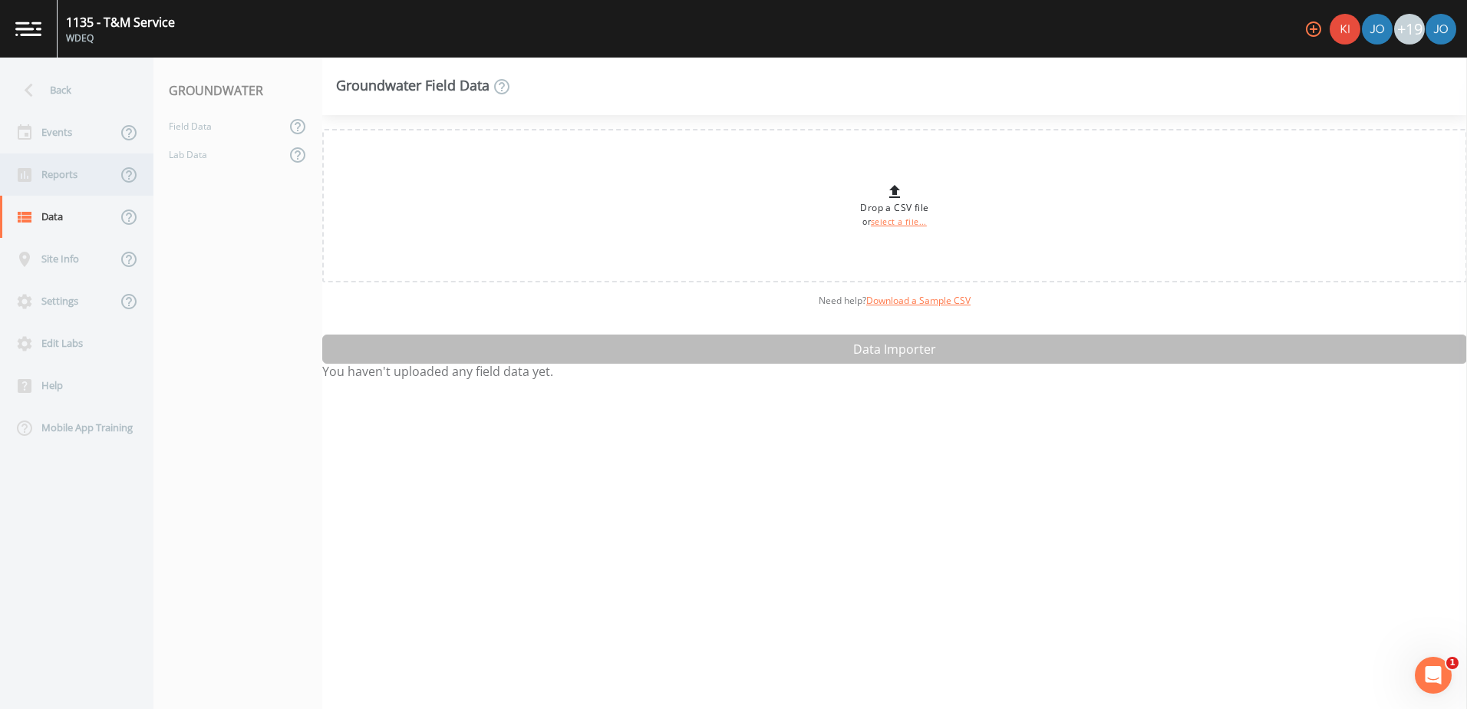
click at [72, 185] on div "Reports" at bounding box center [58, 174] width 117 height 42
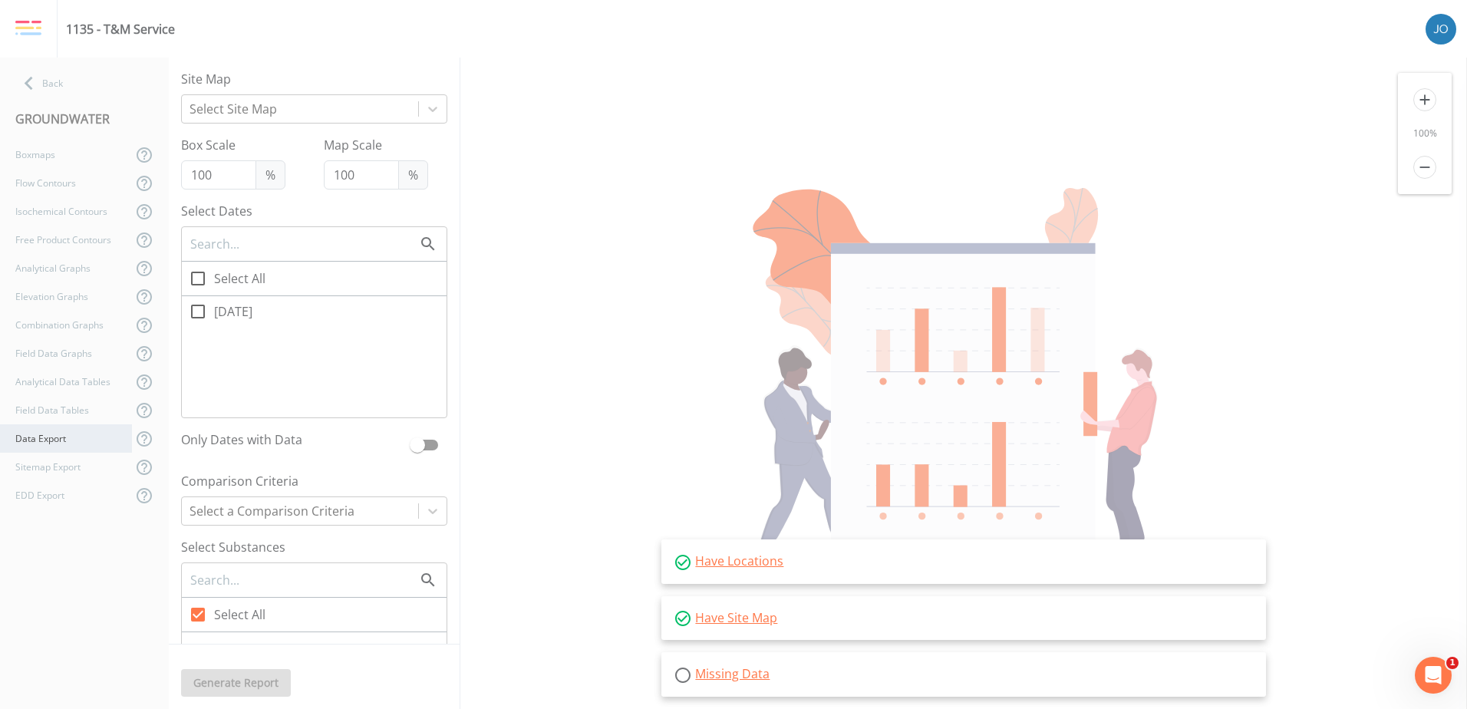
click at [74, 441] on div "Data Export" at bounding box center [66, 438] width 132 height 28
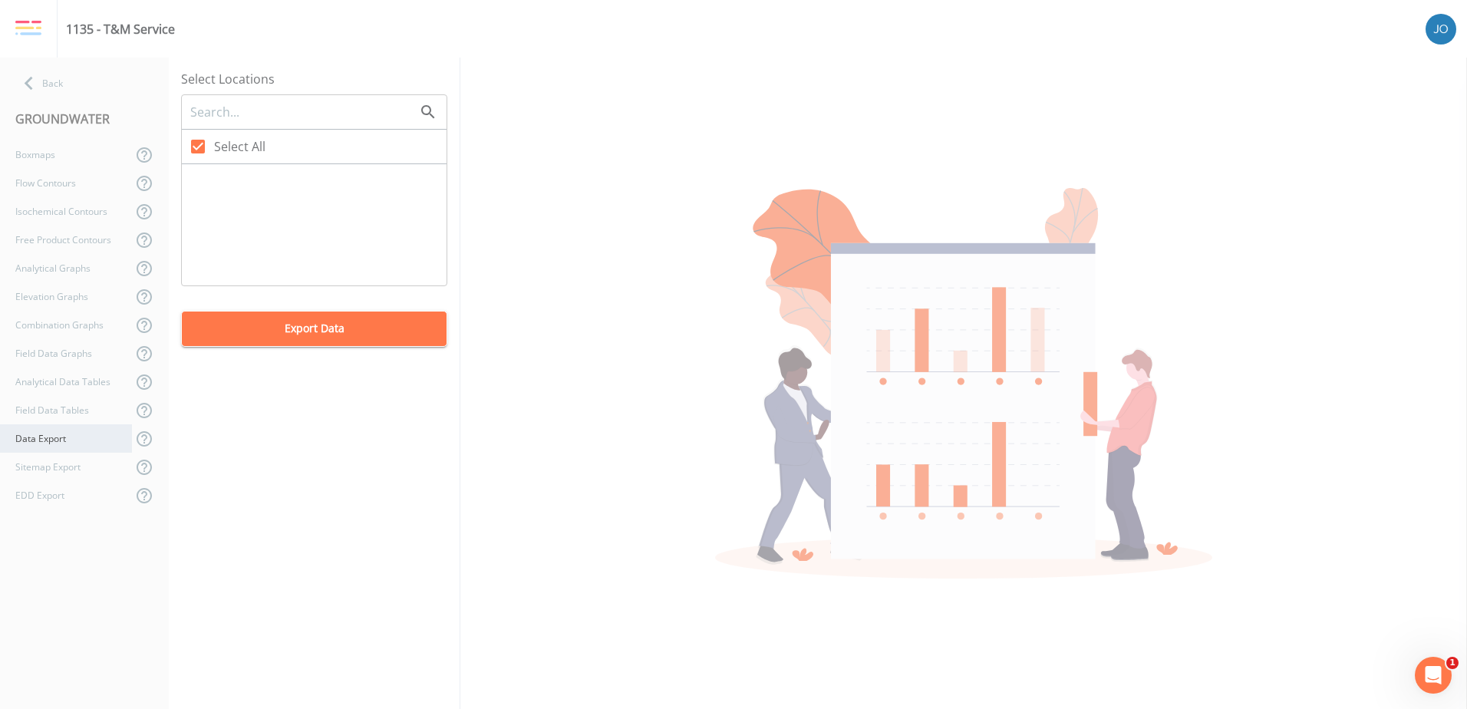
checkbox input "true"
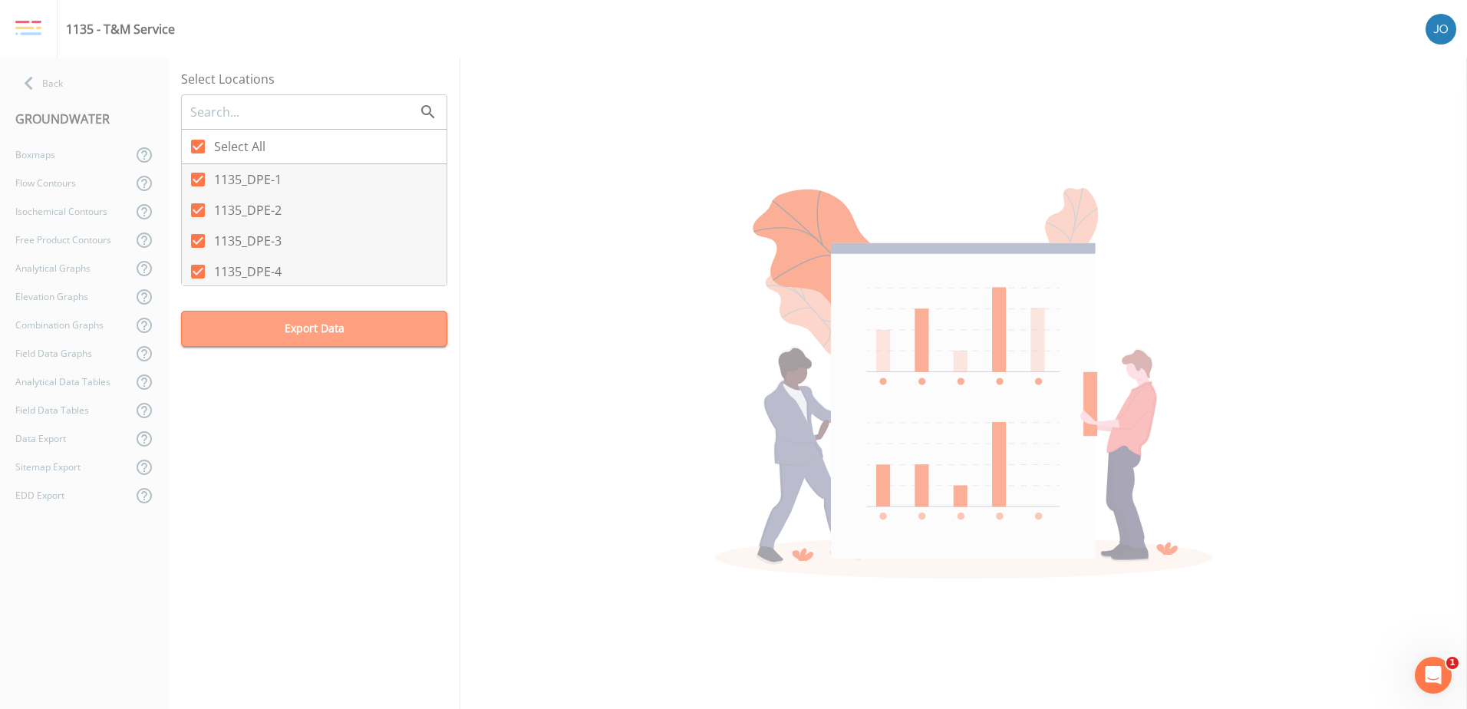
click at [328, 328] on button "Export Data" at bounding box center [314, 329] width 266 height 36
click at [141, 440] on icon at bounding box center [144, 439] width 18 height 18
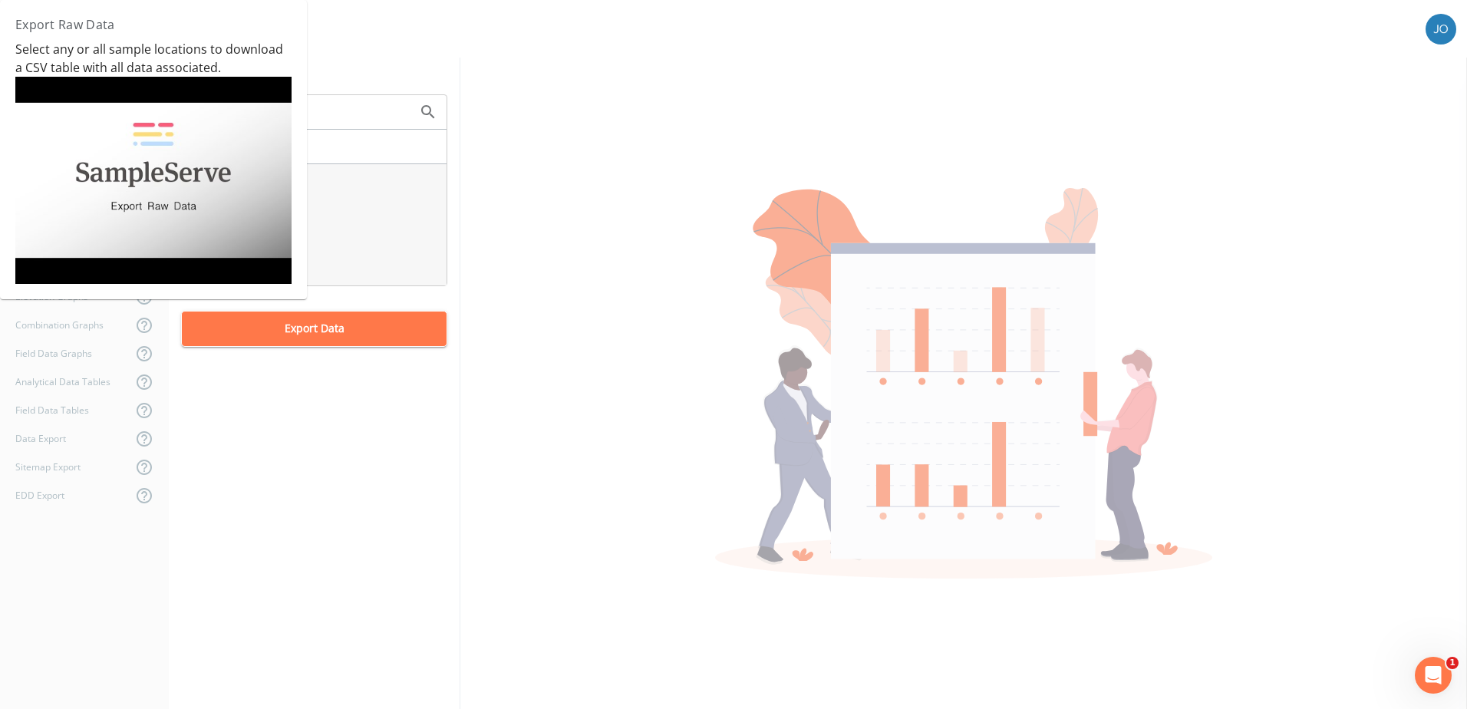
click at [325, 400] on div "Select Locations Select All 1135_DPE-1 1135_DPE-2 1135_DPE-3 1135_DPE-4 1135_DP…" at bounding box center [315, 383] width 292 height 651
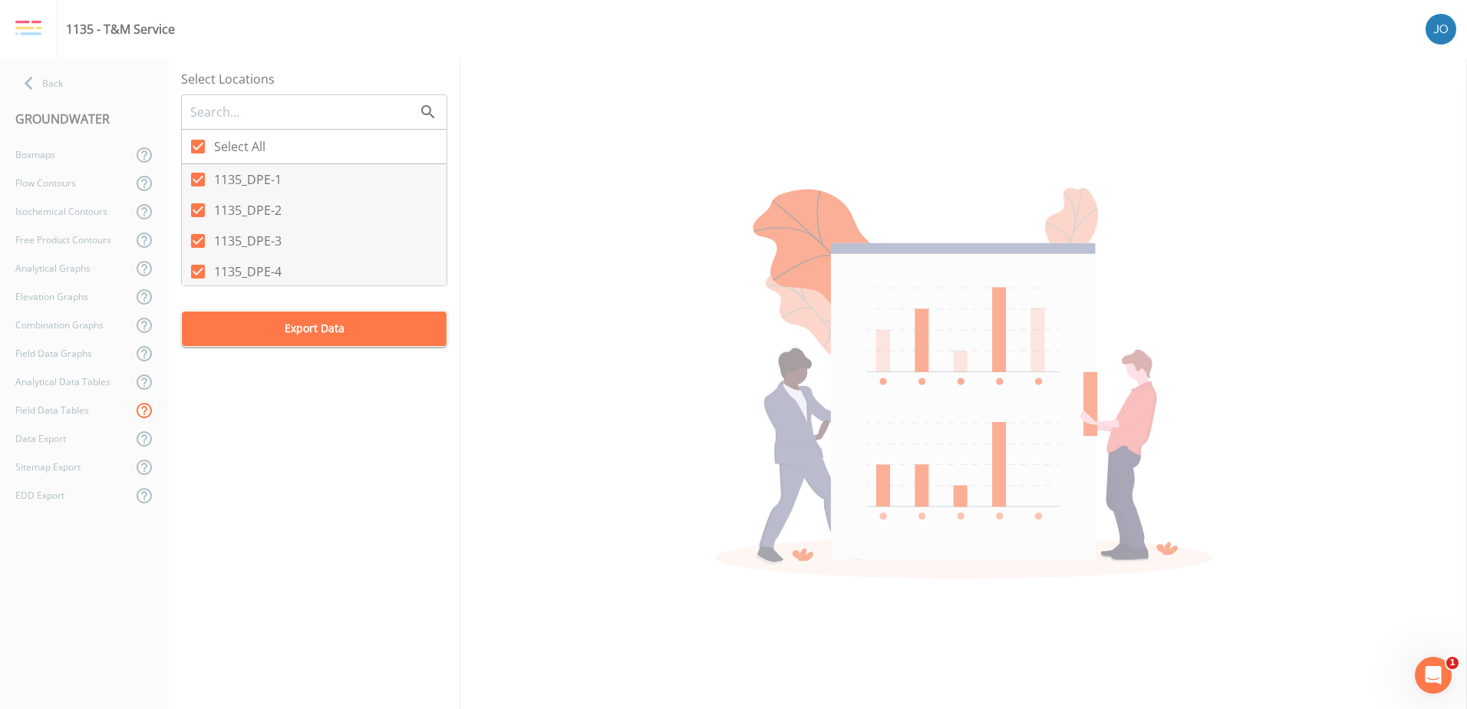
click at [137, 413] on icon at bounding box center [144, 410] width 18 height 18
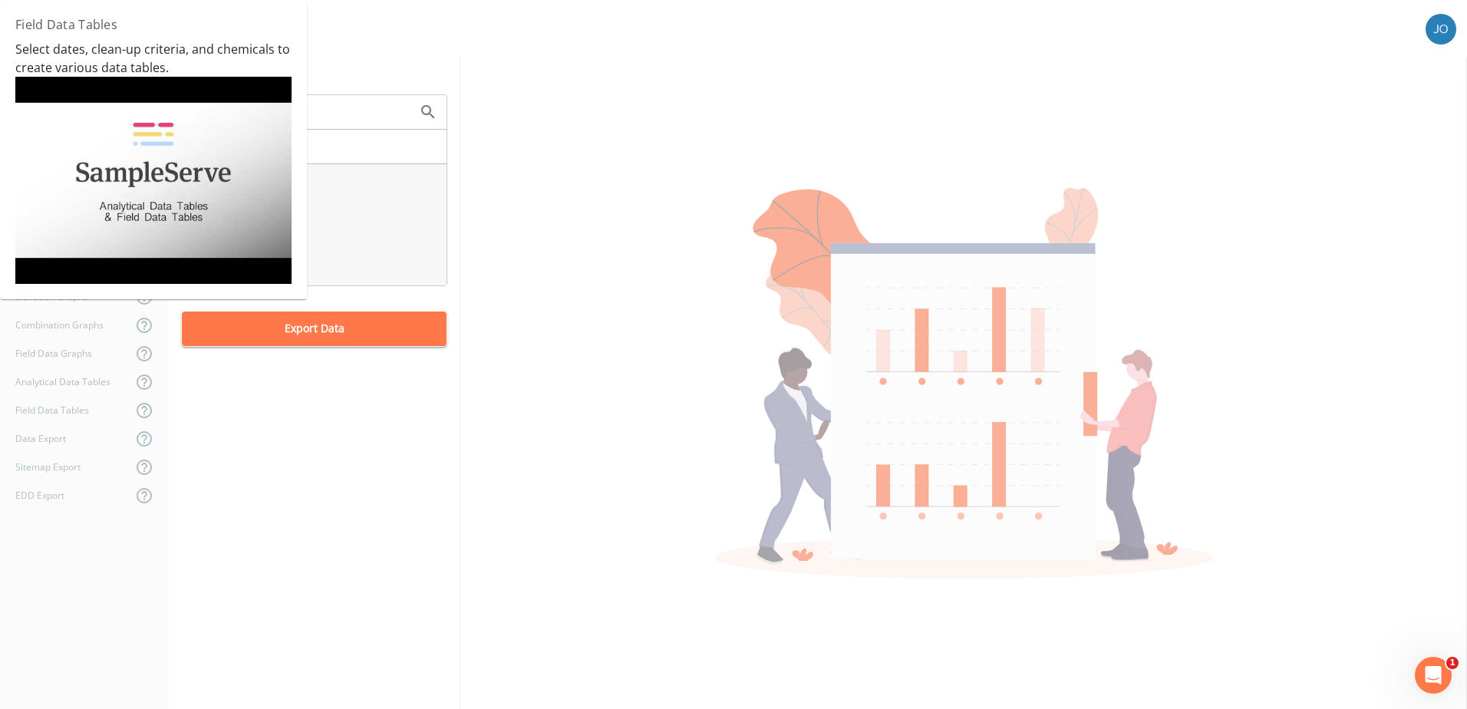
click at [153, 213] on img at bounding box center [153, 180] width 276 height 207
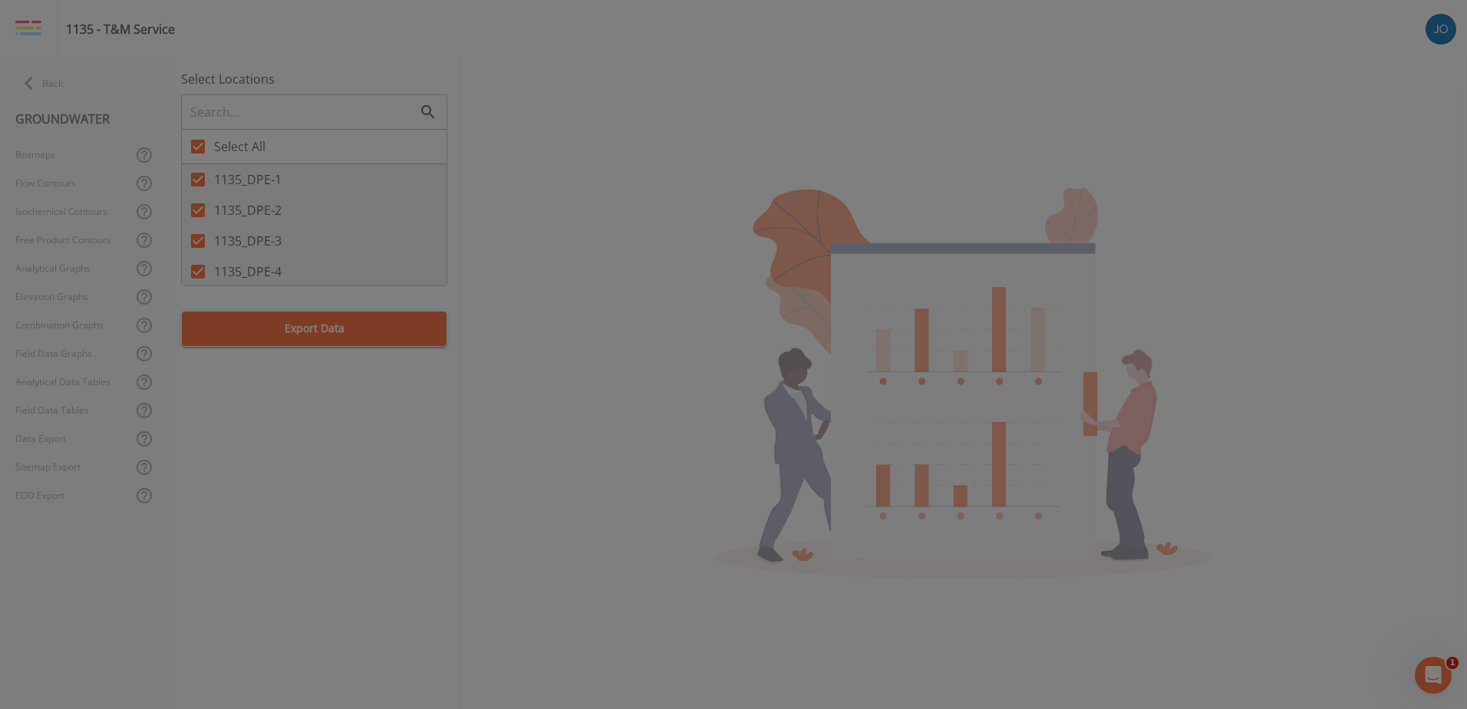
click at [650, 97] on div at bounding box center [733, 354] width 1467 height 709
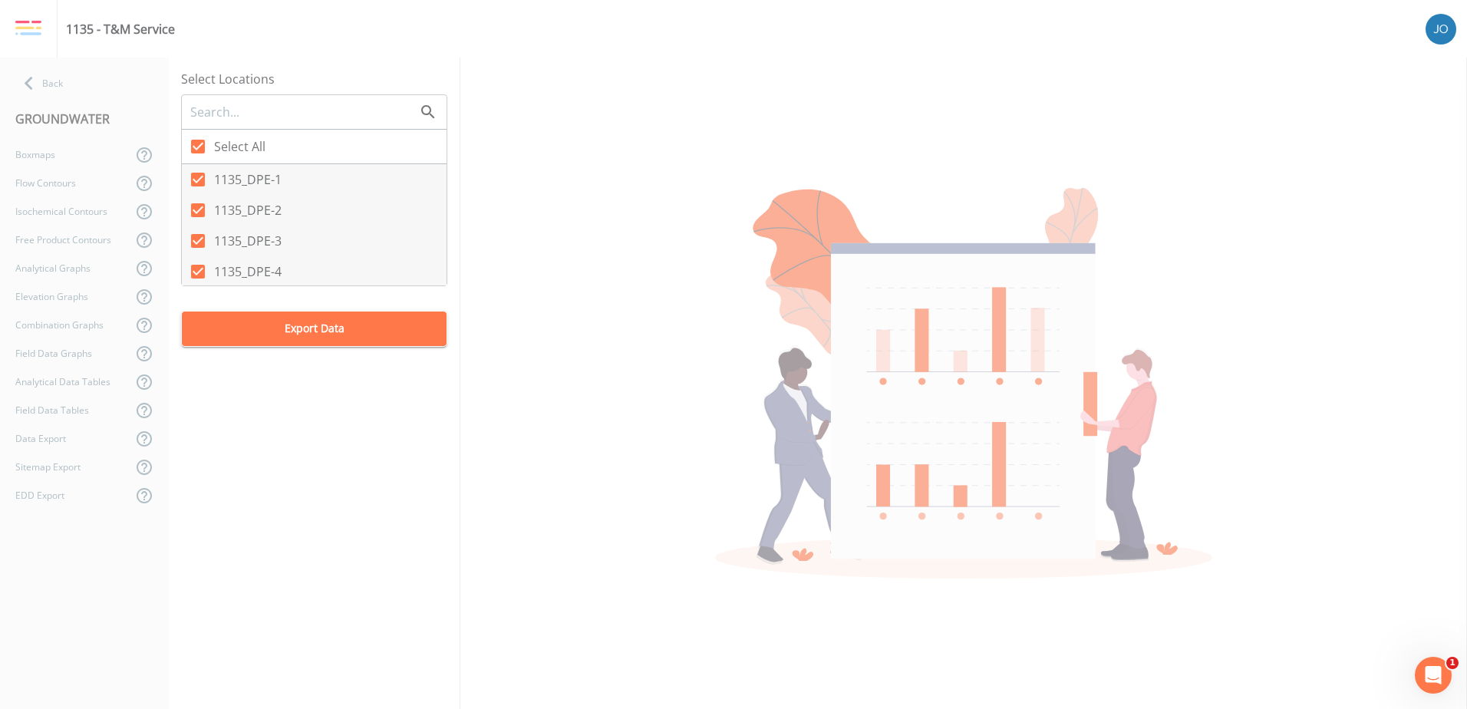
click at [28, 25] on img at bounding box center [28, 28] width 26 height 17
